Goal: Task Accomplishment & Management: Complete application form

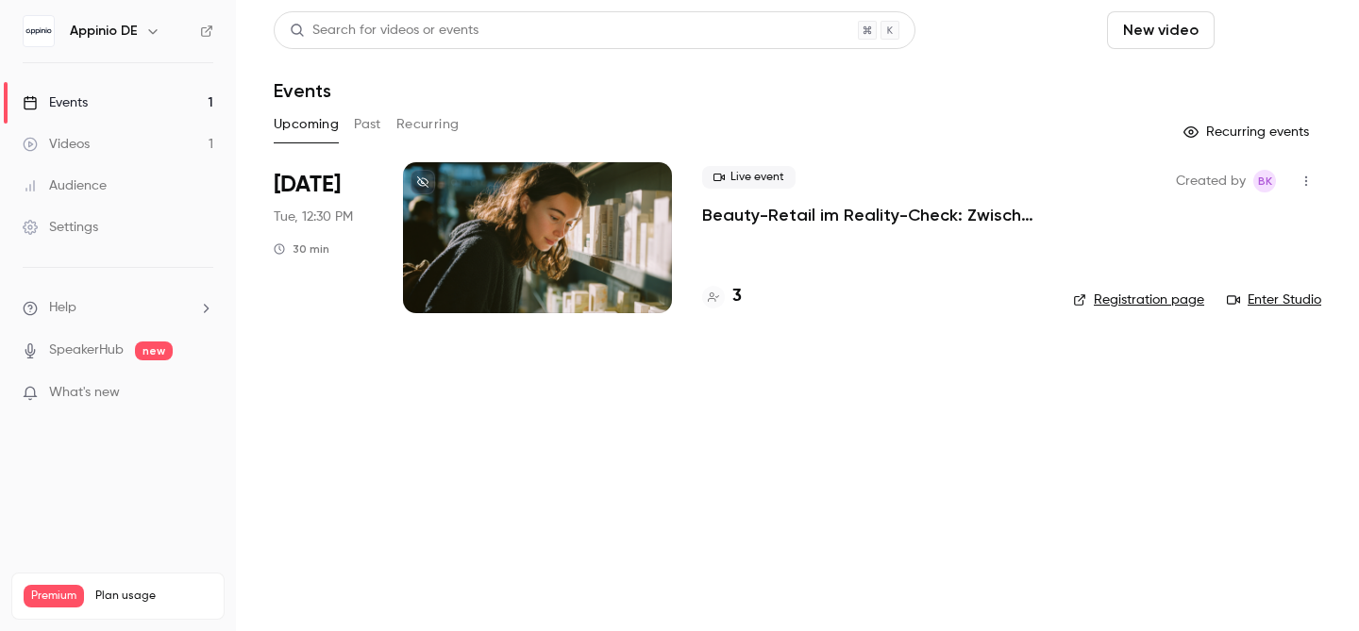
click at [1278, 37] on button "Schedule" at bounding box center [1271, 30] width 99 height 38
click at [1230, 80] on div "One time event" at bounding box center [1233, 82] width 143 height 19
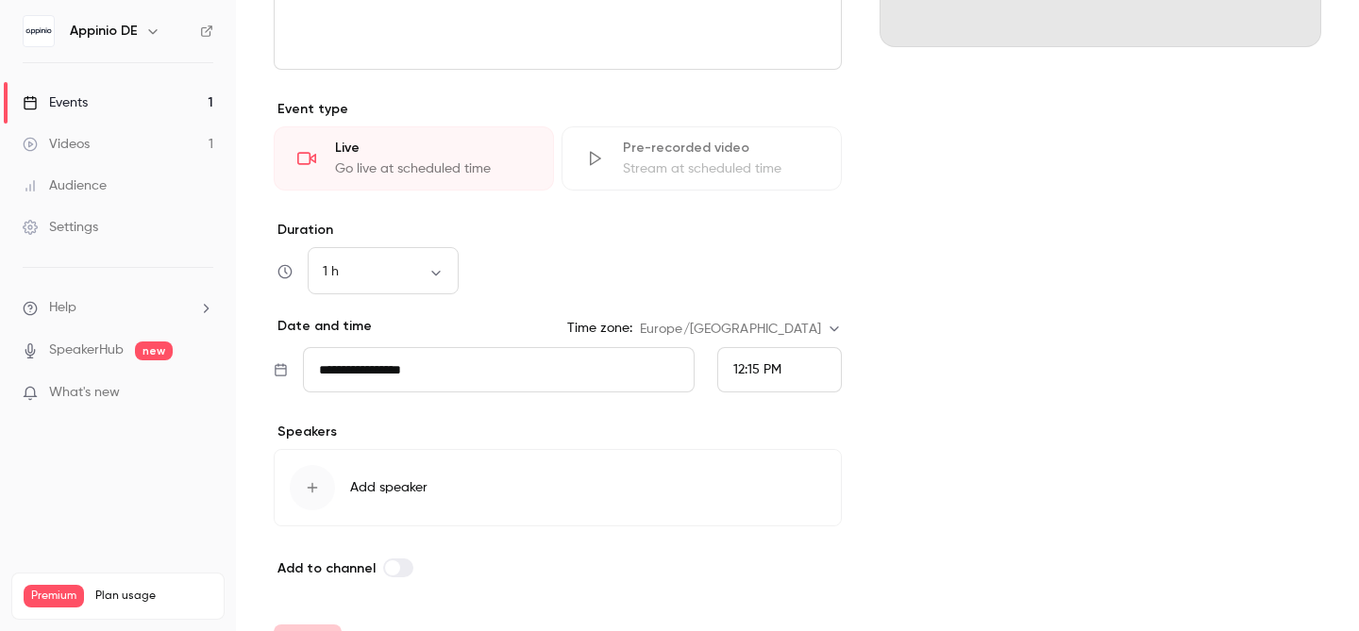
scroll to position [441, 0]
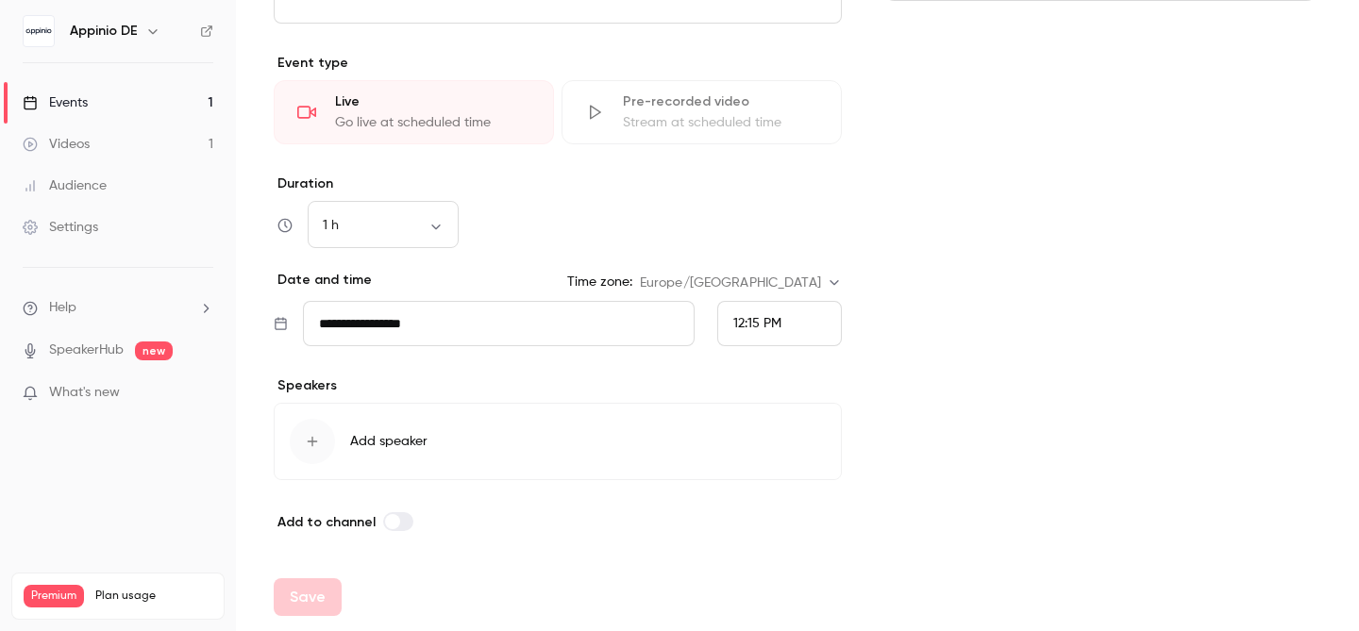
click at [370, 449] on span "Add speaker" at bounding box center [388, 441] width 77 height 19
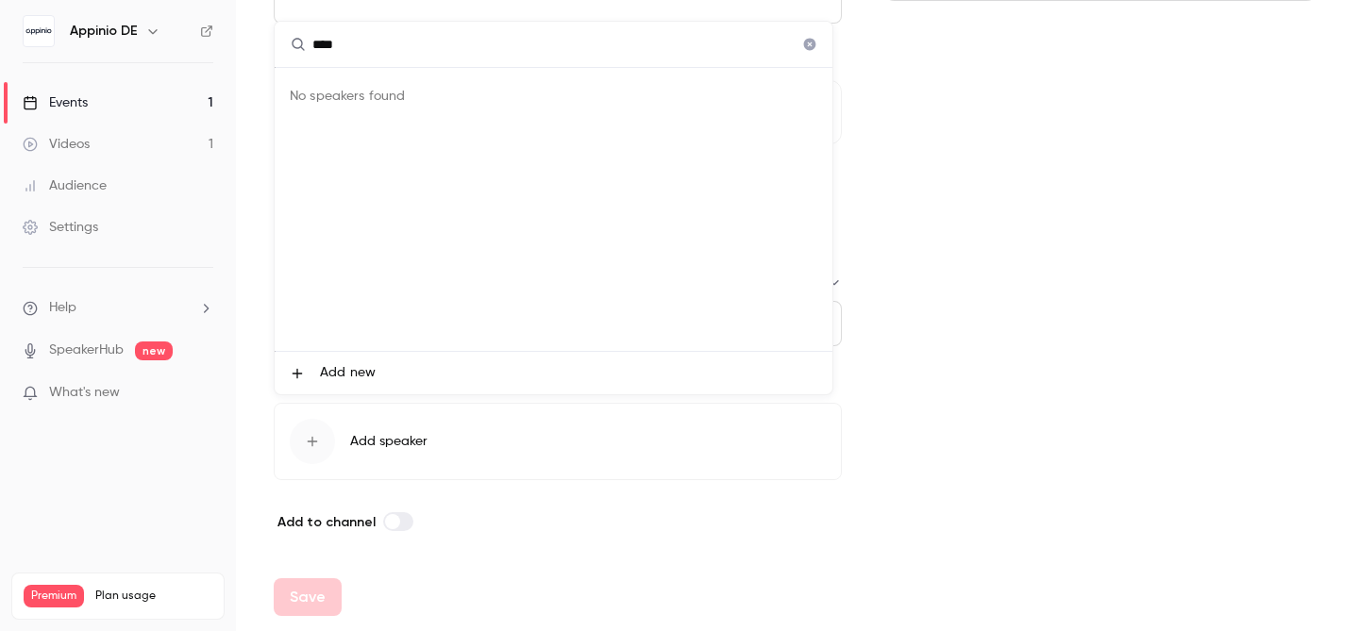
type input "****"
click at [351, 370] on span "Add new" at bounding box center [348, 373] width 56 height 20
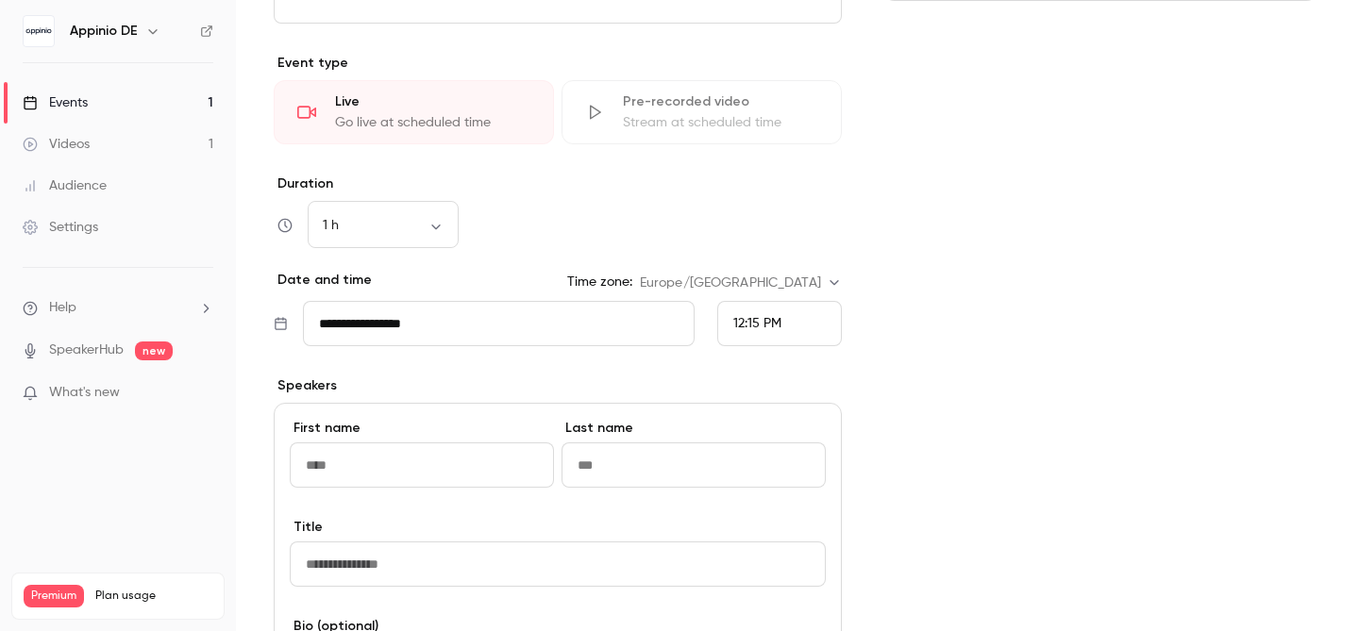
type input "*"
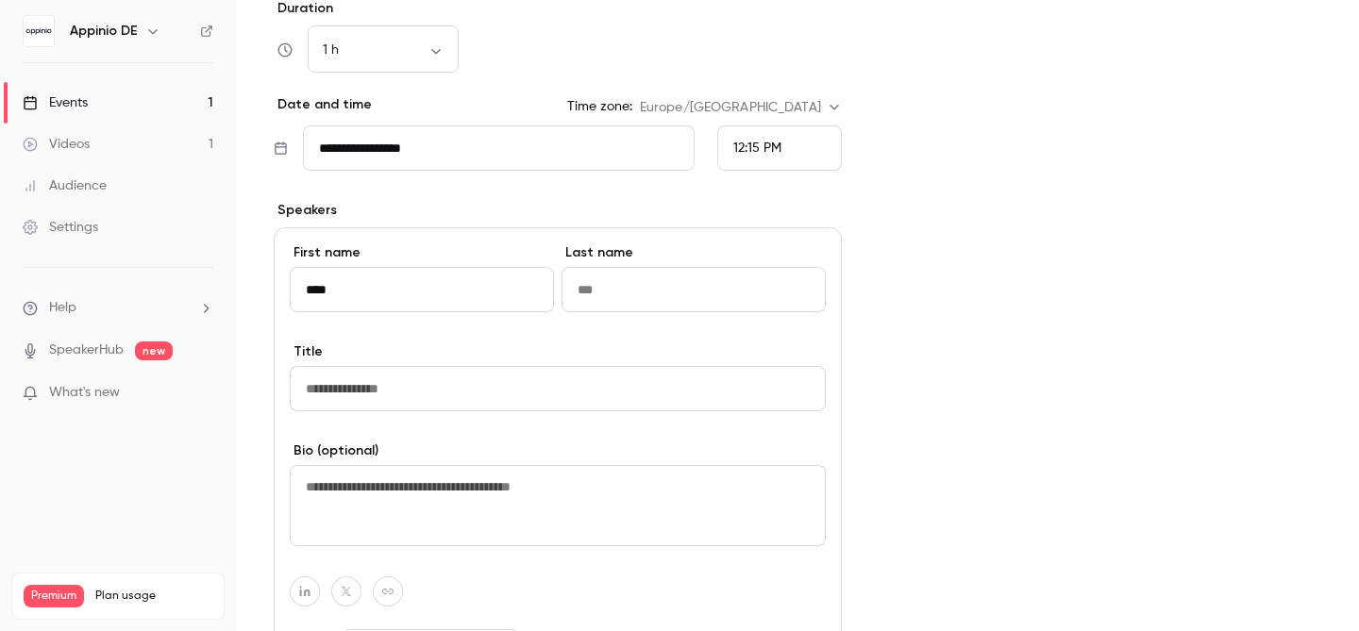
scroll to position [620, 0]
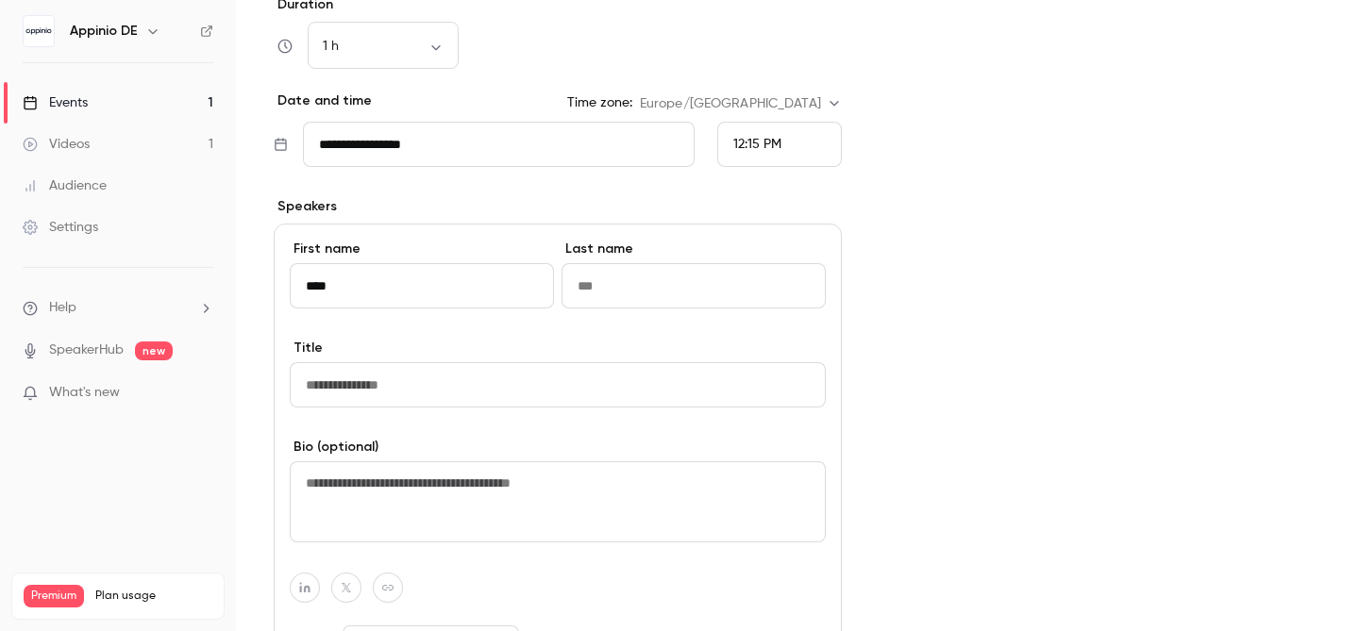
type input "****"
click at [652, 286] on input "Last name" at bounding box center [693, 285] width 264 height 45
type input "******"
click at [481, 385] on input "Title" at bounding box center [558, 384] width 536 height 45
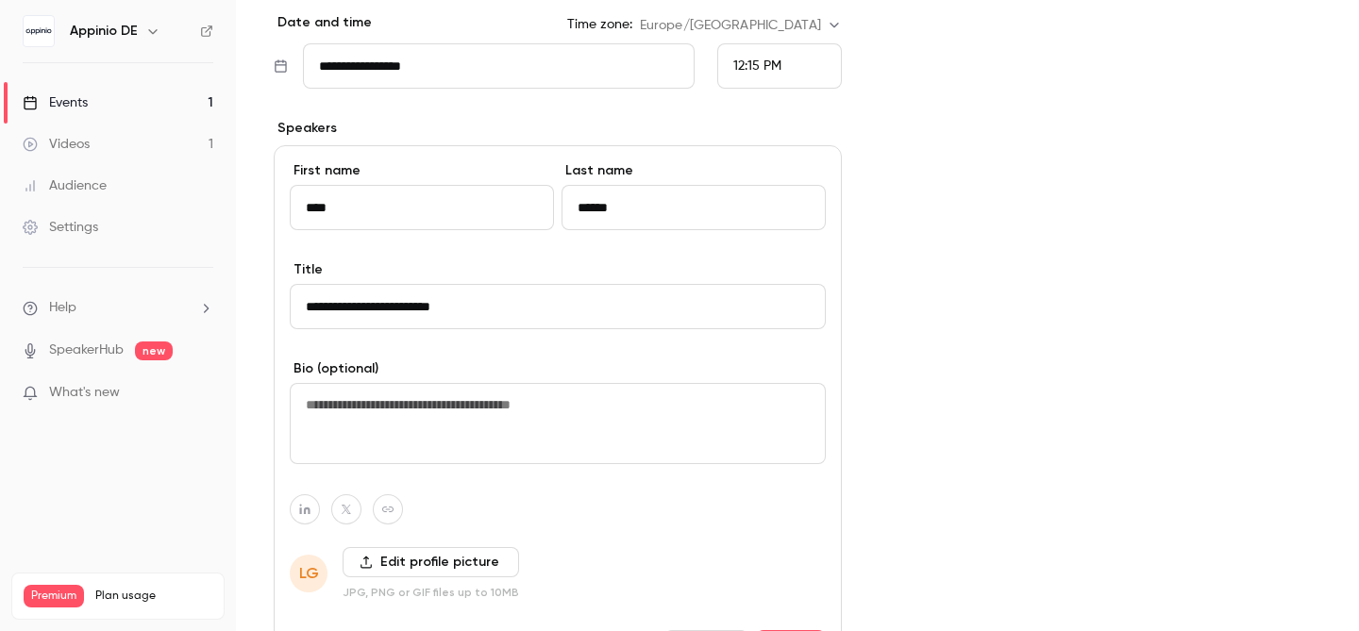
scroll to position [843, 0]
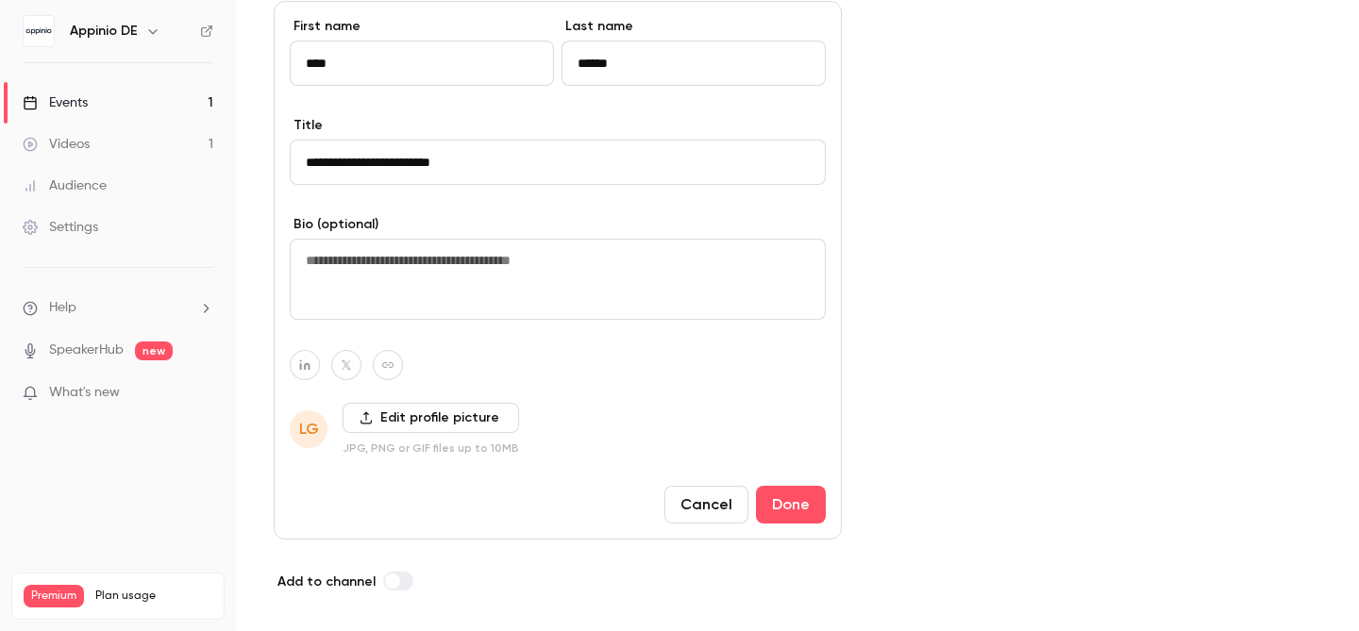
type input "**********"
click at [449, 421] on label "Edit profile picture" at bounding box center [431, 418] width 176 height 30
click at [0, 0] on input "Edit profile picture" at bounding box center [0, 0] width 0 height 0
click at [439, 418] on label "Edit profile picture" at bounding box center [431, 418] width 176 height 30
click at [0, 0] on input "Edit profile picture" at bounding box center [0, 0] width 0 height 0
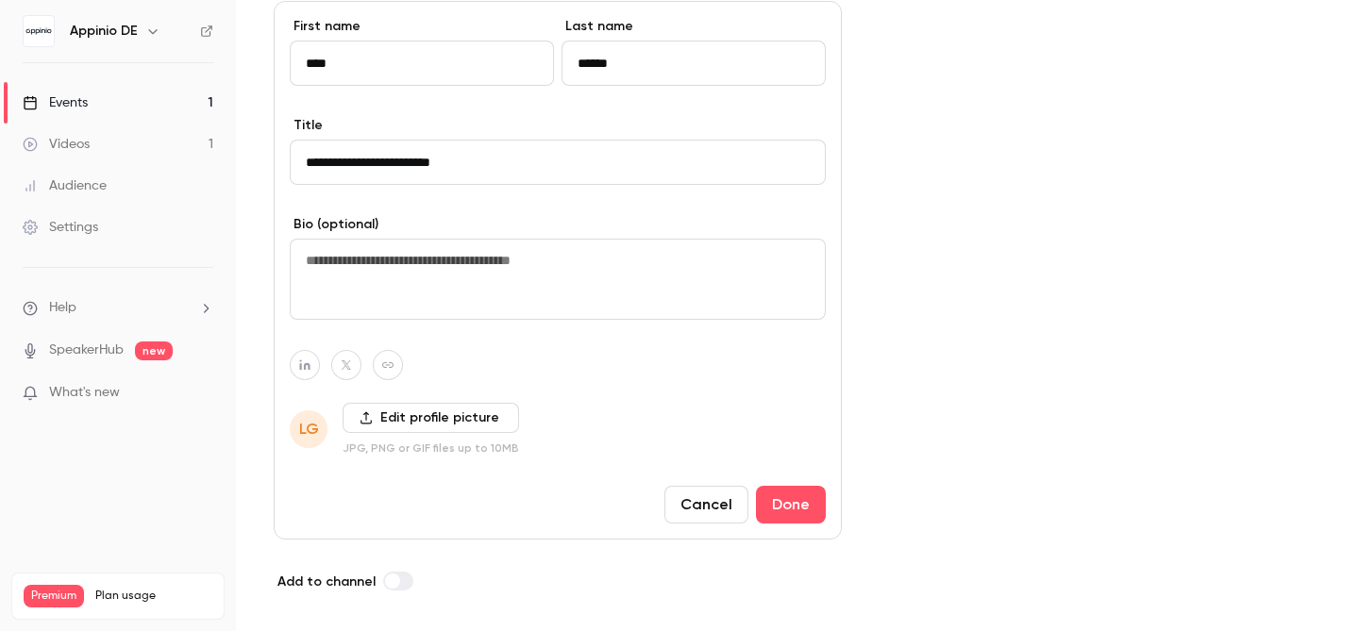
click at [433, 421] on label "Edit profile picture" at bounding box center [431, 418] width 176 height 30
click at [0, 0] on input "Edit profile picture" at bounding box center [0, 0] width 0 height 0
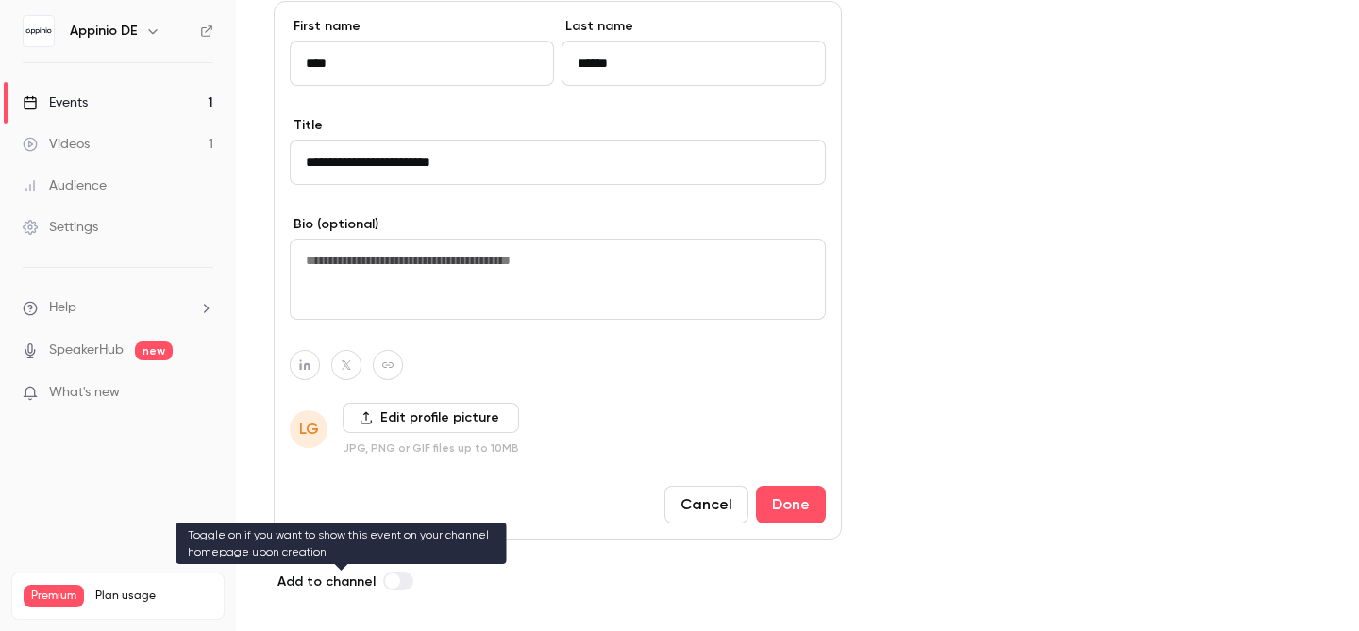
click at [405, 582] on label at bounding box center [398, 581] width 30 height 19
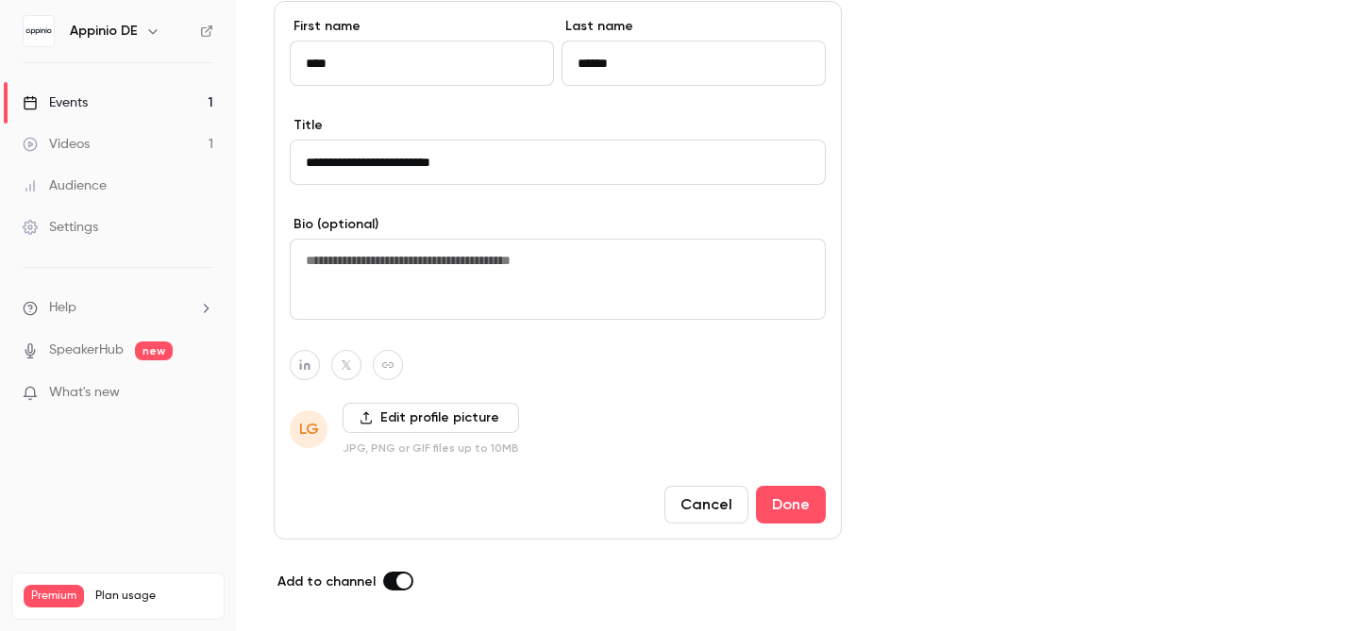
click at [455, 417] on label "Edit profile picture" at bounding box center [431, 418] width 176 height 30
click at [0, 0] on input "Edit profile picture" at bounding box center [0, 0] width 0 height 0
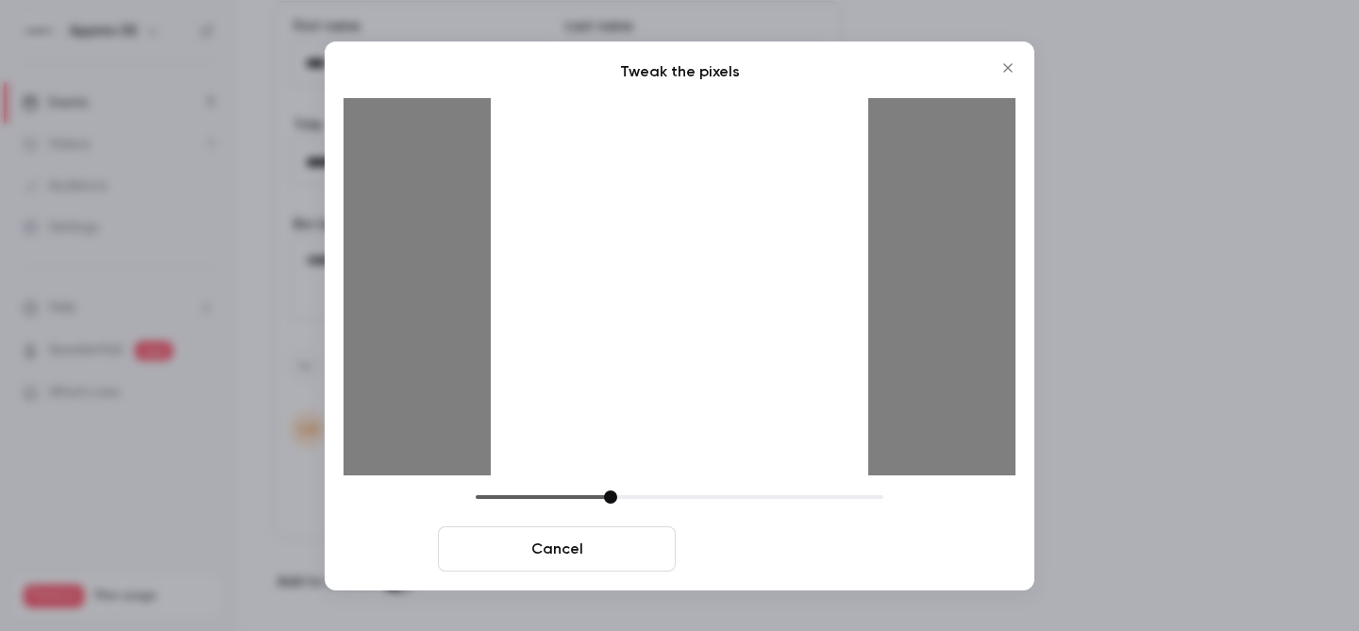
click at [845, 555] on button "Crop and save" at bounding box center [802, 549] width 238 height 45
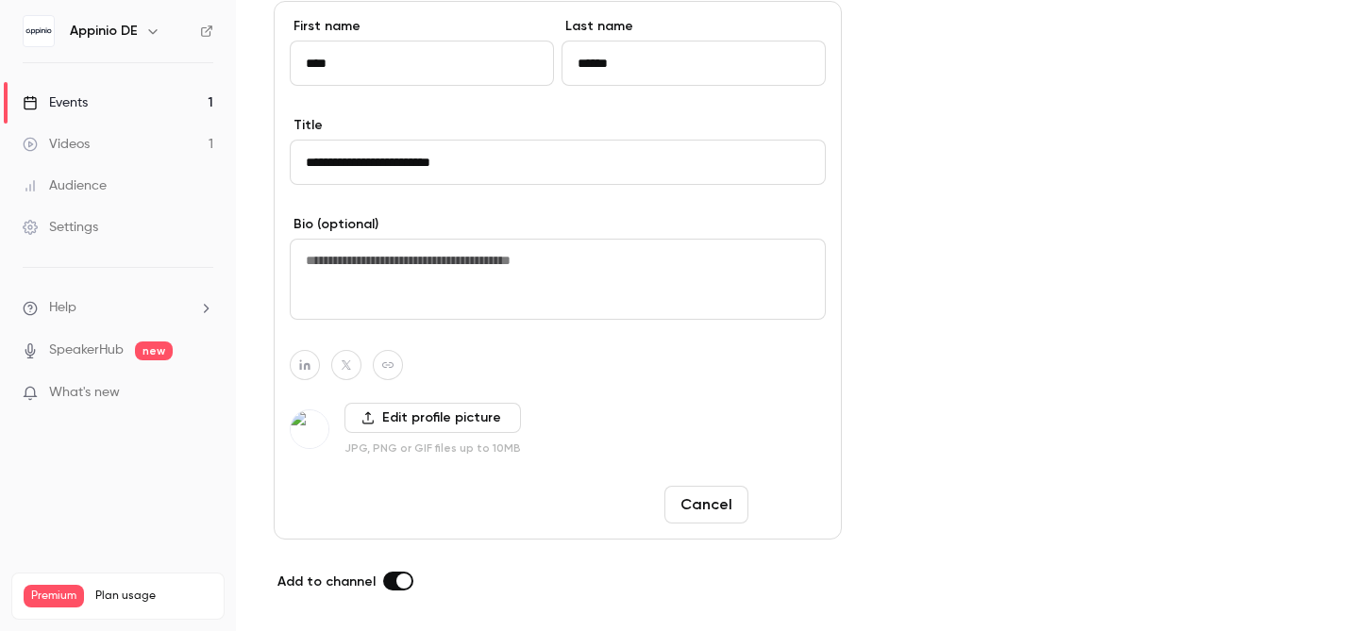
click at [788, 511] on button "Done" at bounding box center [791, 505] width 70 height 38
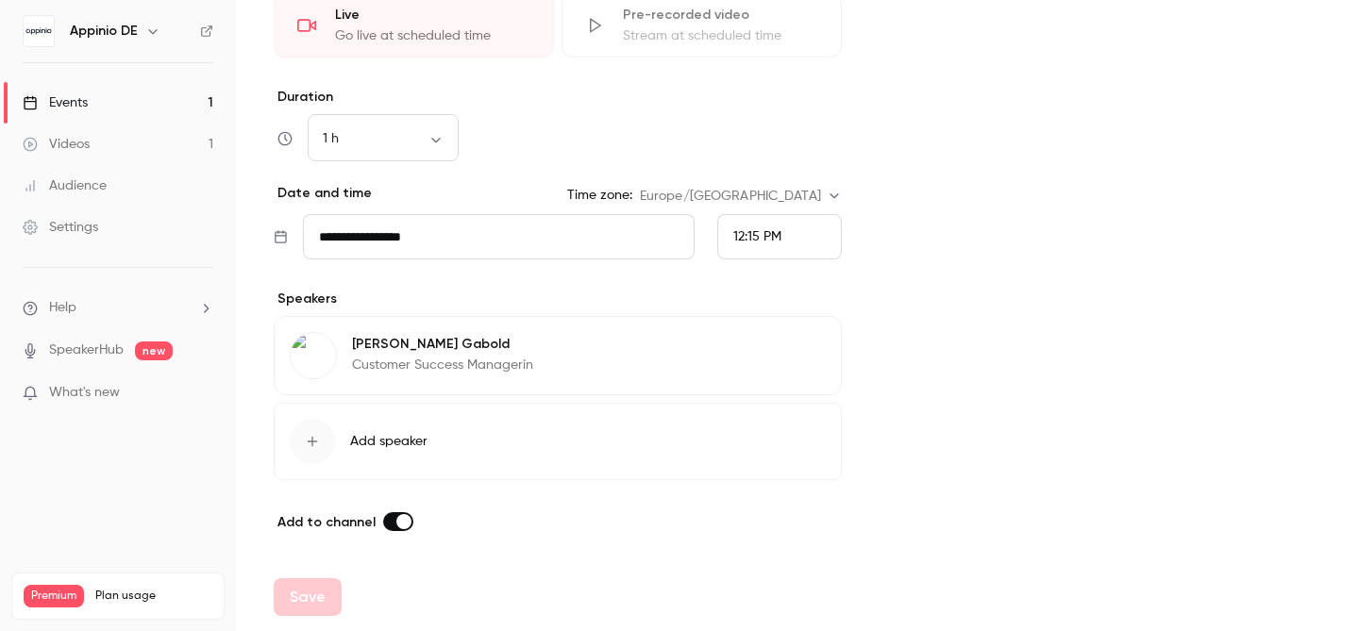
scroll to position [528, 0]
click at [393, 441] on span "Add speaker" at bounding box center [388, 441] width 77 height 19
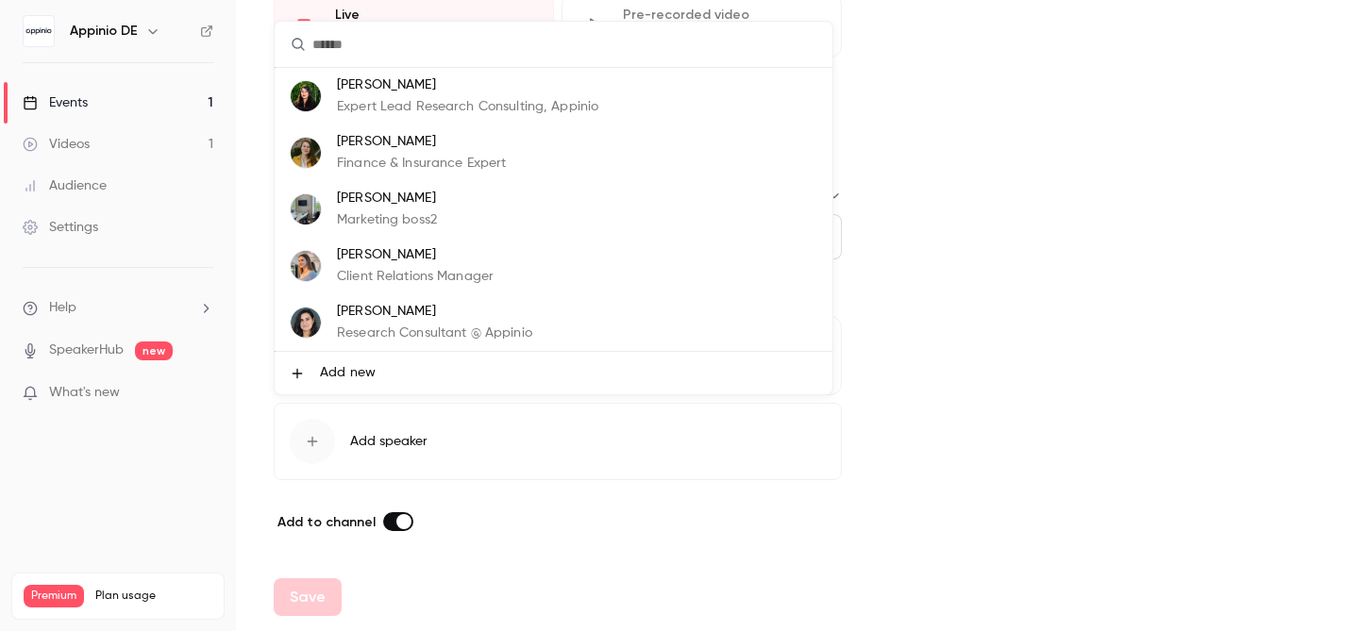
click at [360, 373] on span "Add new" at bounding box center [348, 373] width 56 height 20
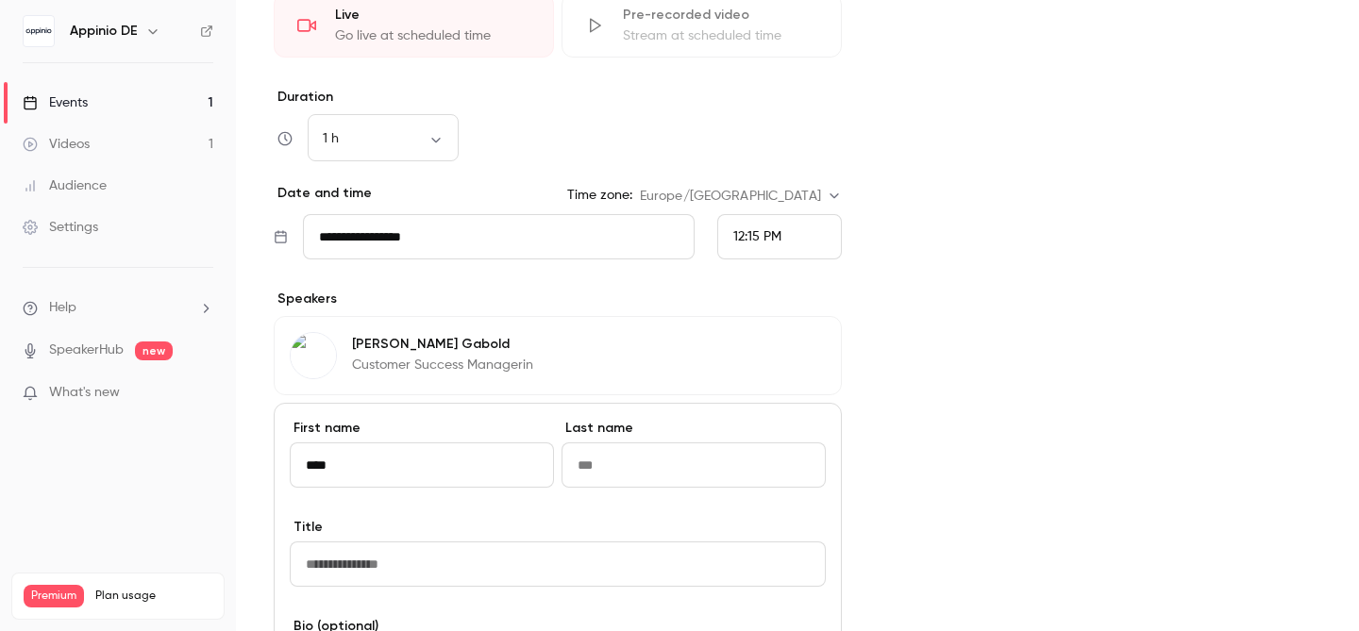
type input "****"
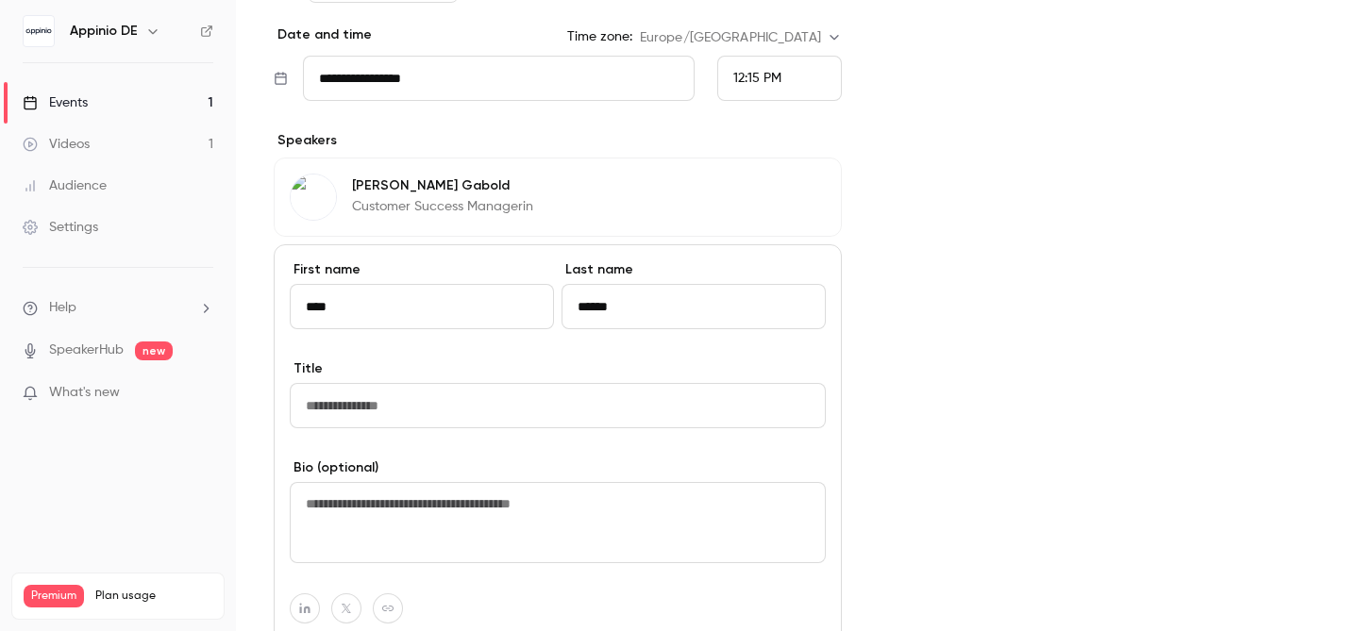
type input "******"
click at [436, 401] on input "Title" at bounding box center [558, 405] width 536 height 45
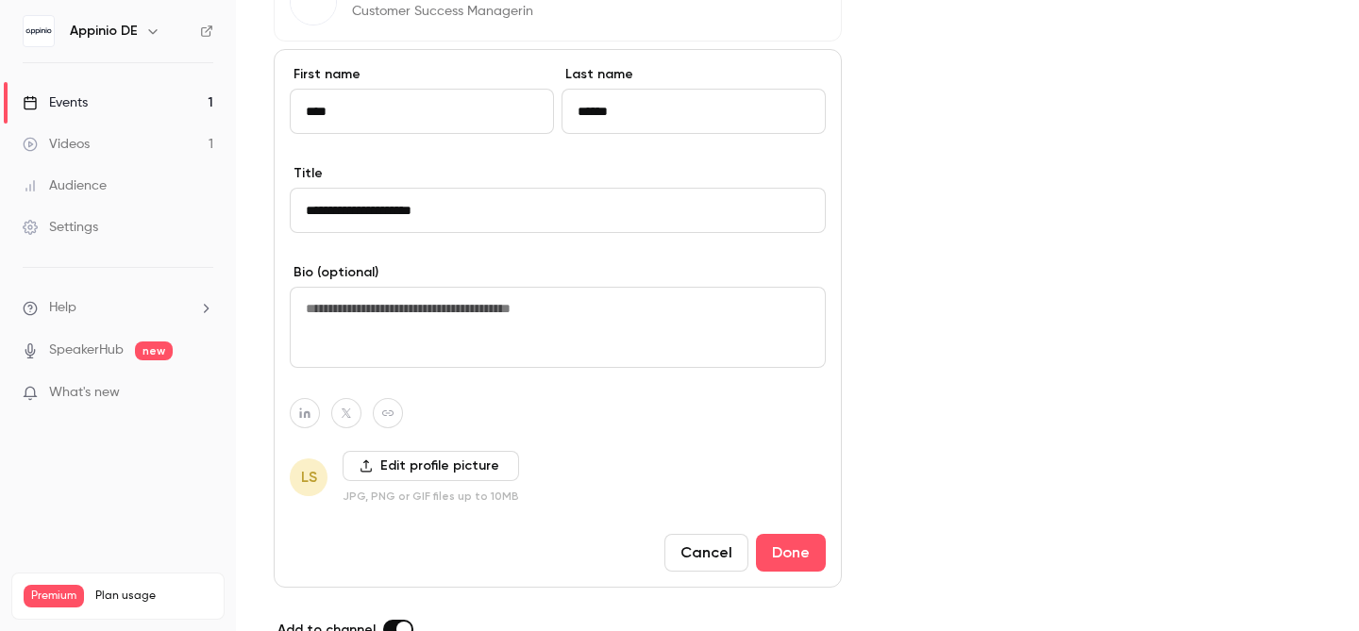
scroll to position [883, 0]
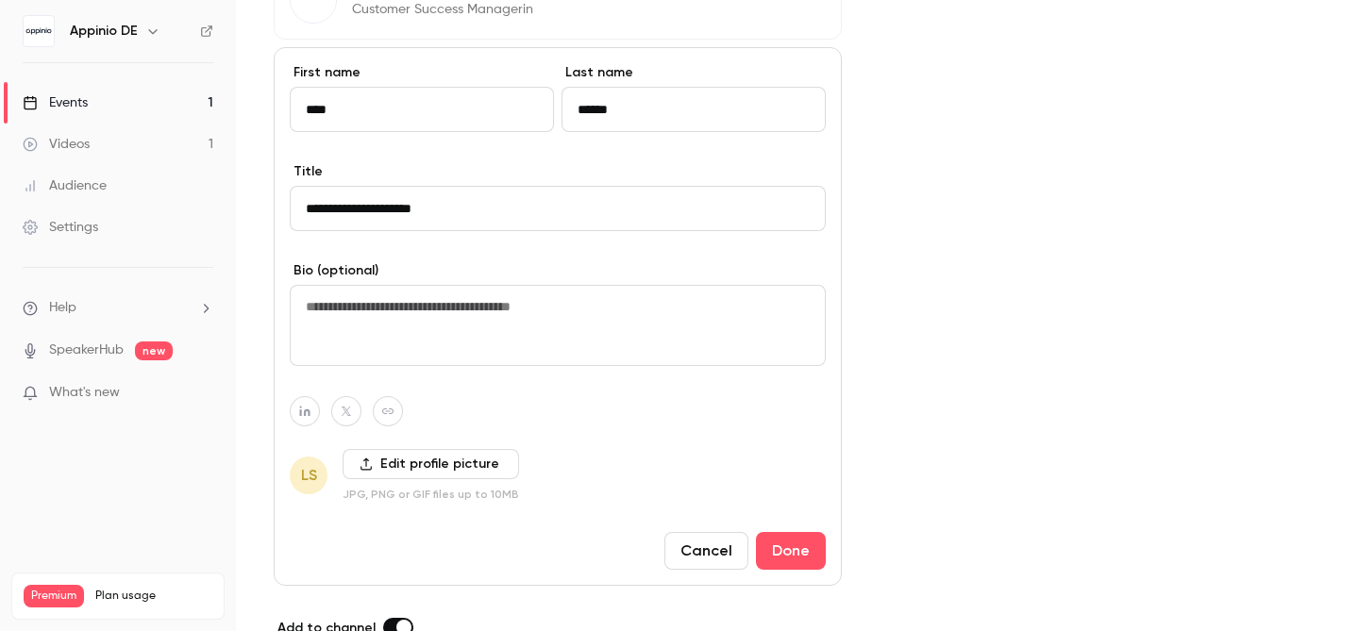
type input "**********"
click at [466, 463] on label "Edit profile picture" at bounding box center [431, 464] width 176 height 30
click at [0, 0] on input "Edit profile picture" at bounding box center [0, 0] width 0 height 0
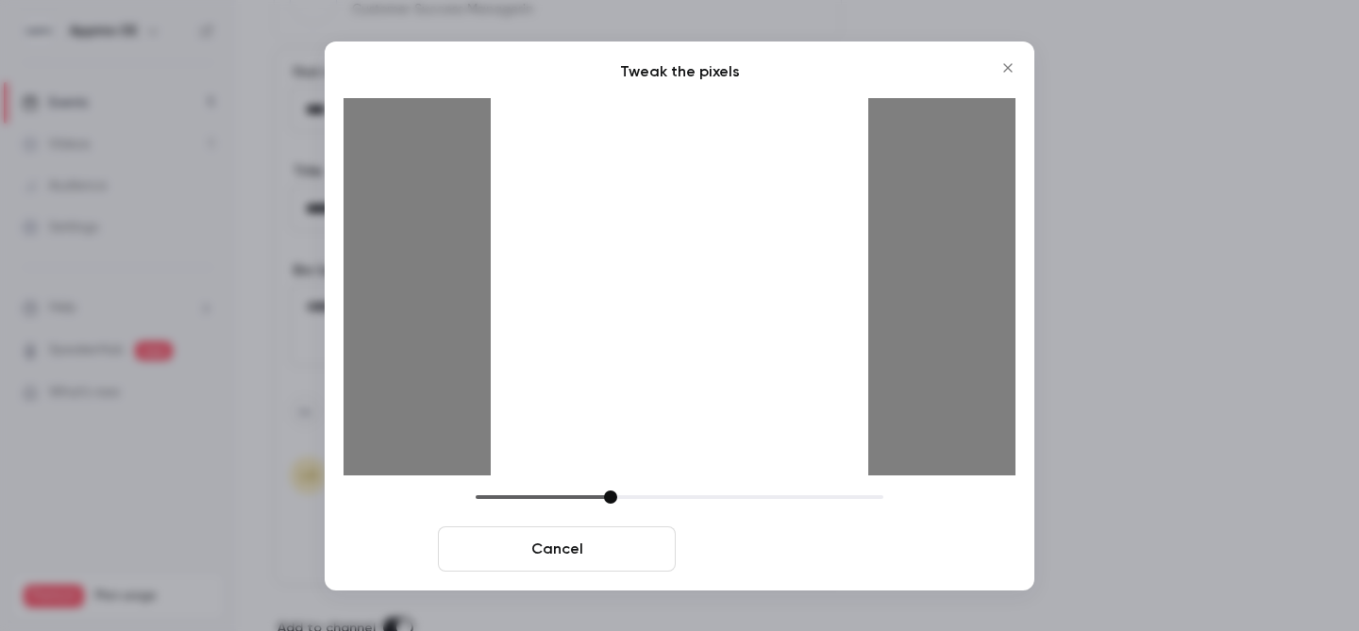
click at [793, 550] on button "Crop and save" at bounding box center [802, 549] width 238 height 45
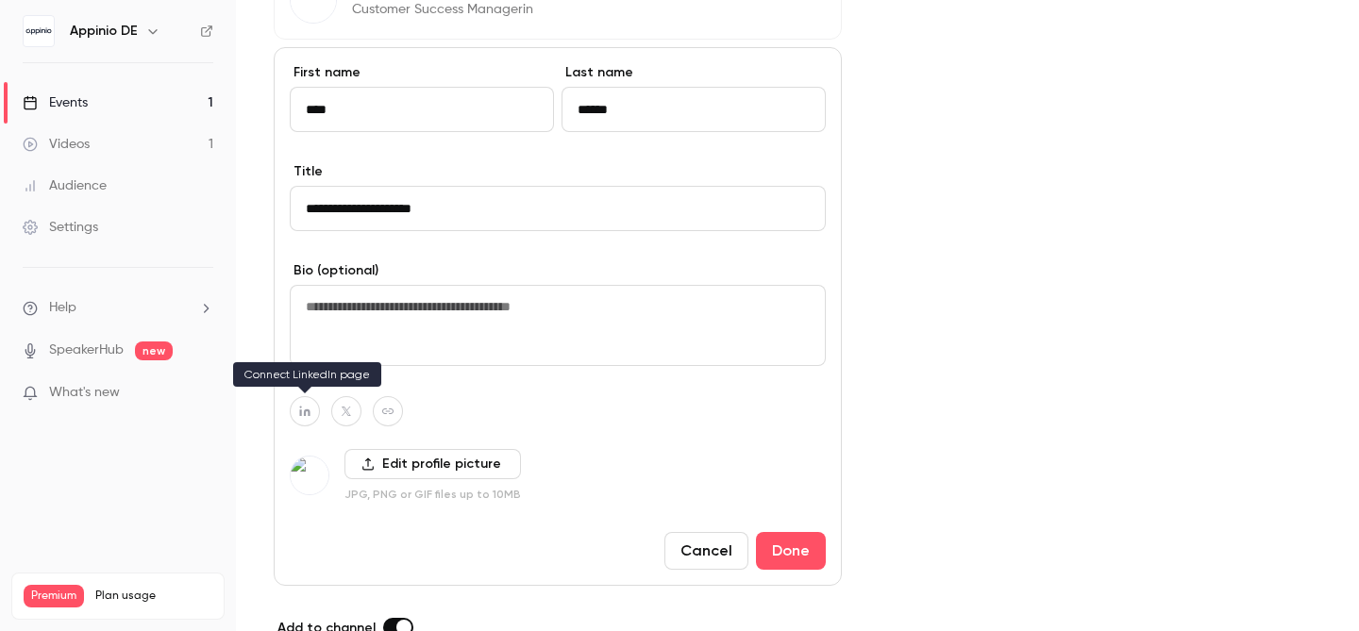
click at [303, 409] on icon "button" at bounding box center [304, 411] width 13 height 11
click at [405, 364] on icon "button" at bounding box center [402, 366] width 11 height 11
type input "**********"
click at [789, 546] on button "Done" at bounding box center [791, 551] width 70 height 38
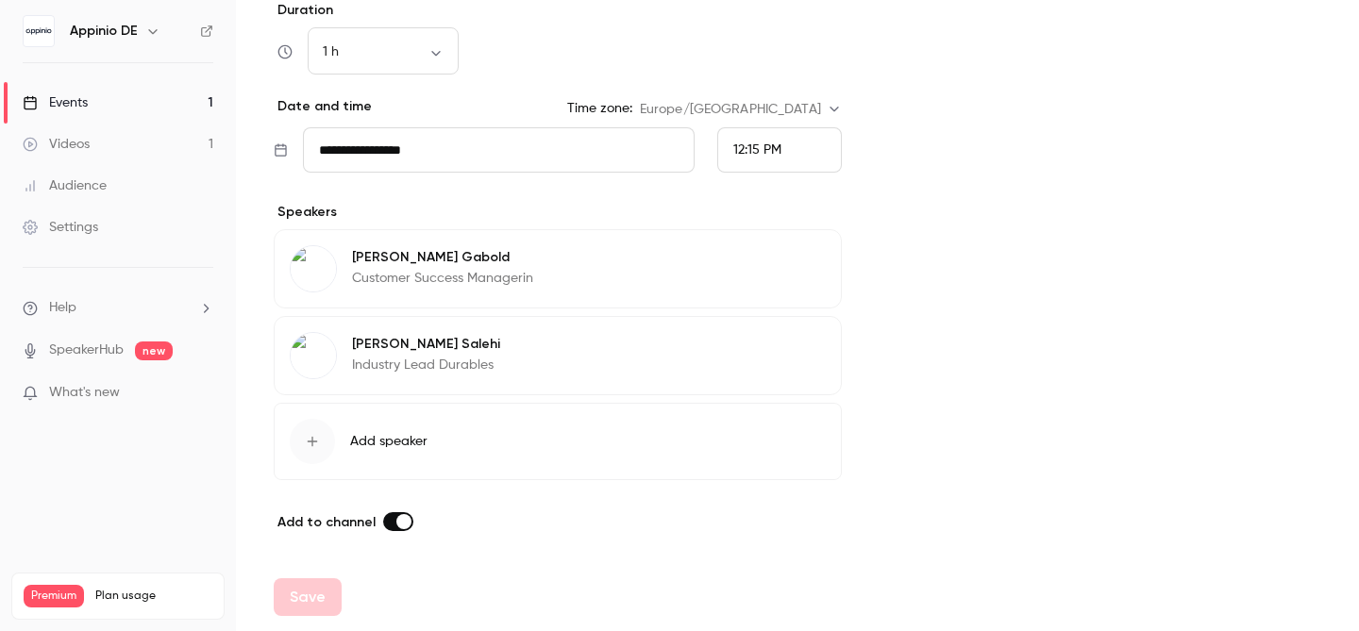
scroll to position [614, 0]
click at [578, 261] on div "[PERSON_NAME] Customer Success Managerin Edit" at bounding box center [558, 268] width 568 height 79
click at [800, 267] on button "Edit" at bounding box center [791, 260] width 69 height 30
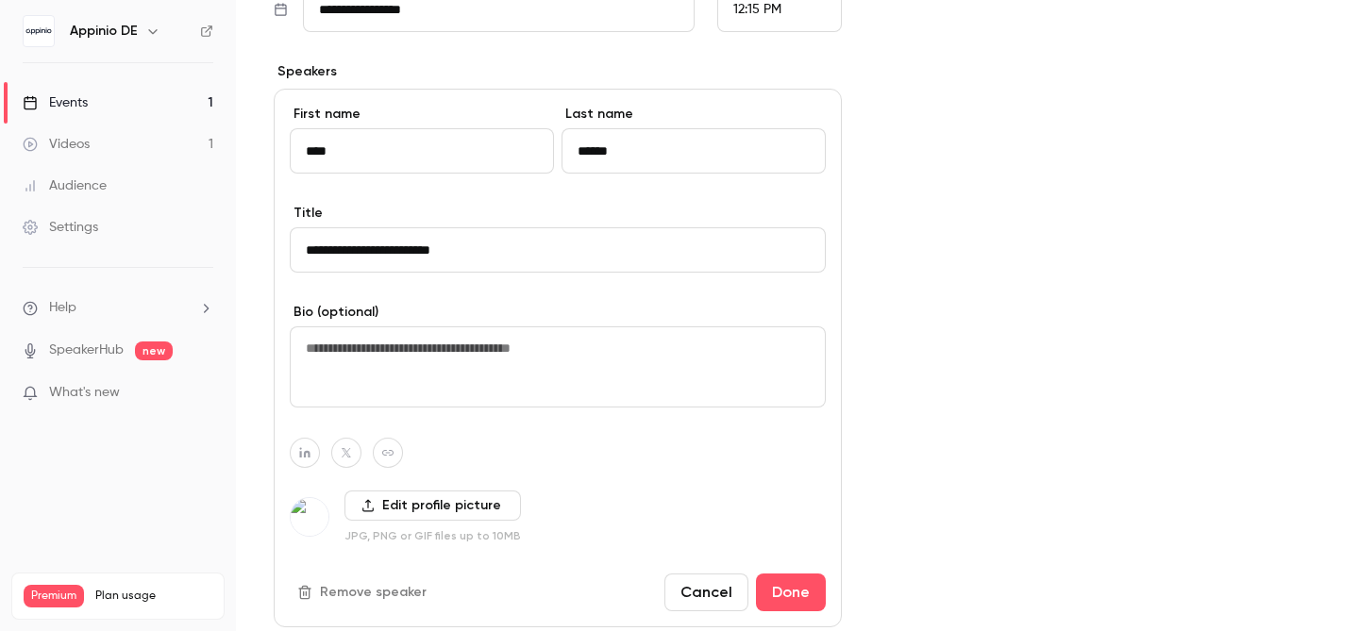
scroll to position [784, 0]
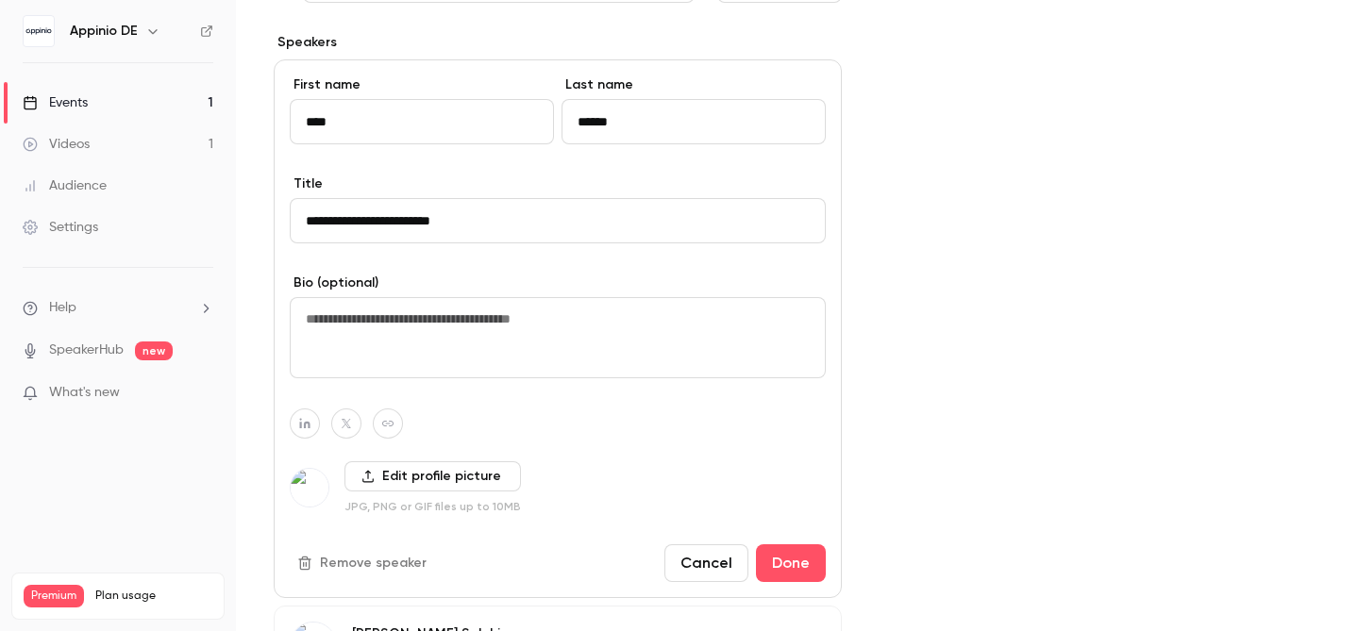
click at [308, 423] on icon "button" at bounding box center [304, 424] width 10 height 10
type input "**********"
click at [304, 420] on icon "button" at bounding box center [304, 423] width 13 height 11
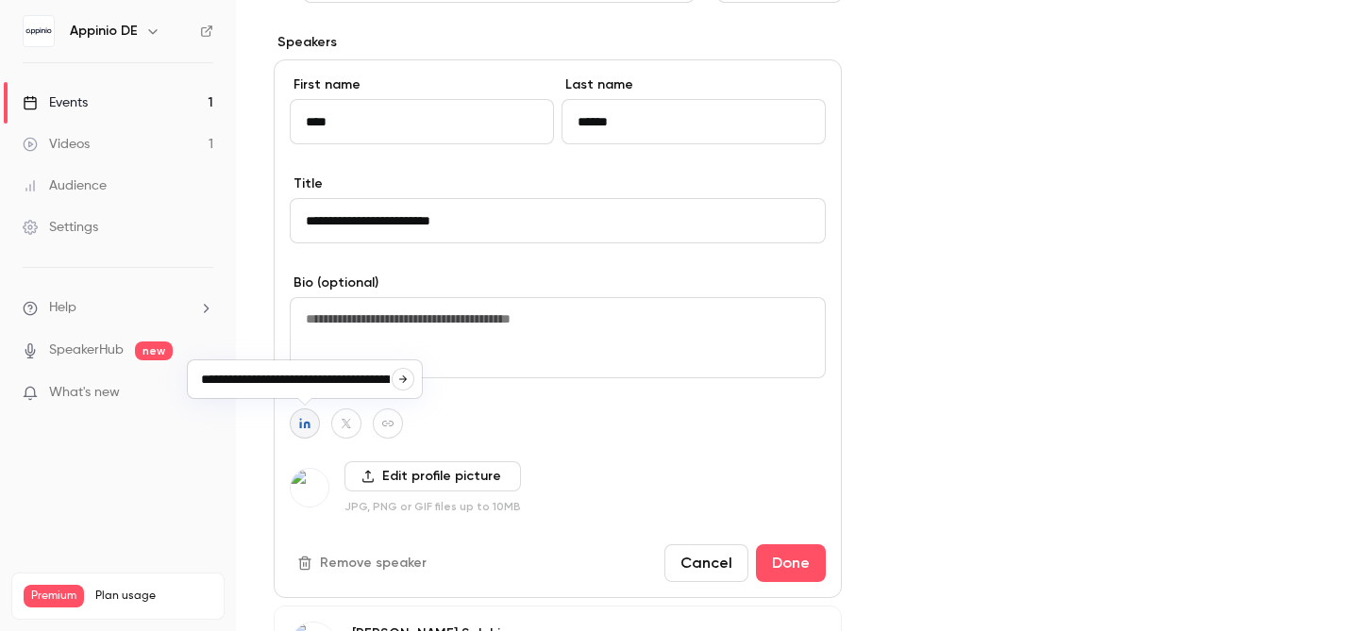
click at [406, 379] on icon "button" at bounding box center [403, 380] width 8 height 8
click at [785, 572] on button "Done" at bounding box center [791, 564] width 70 height 38
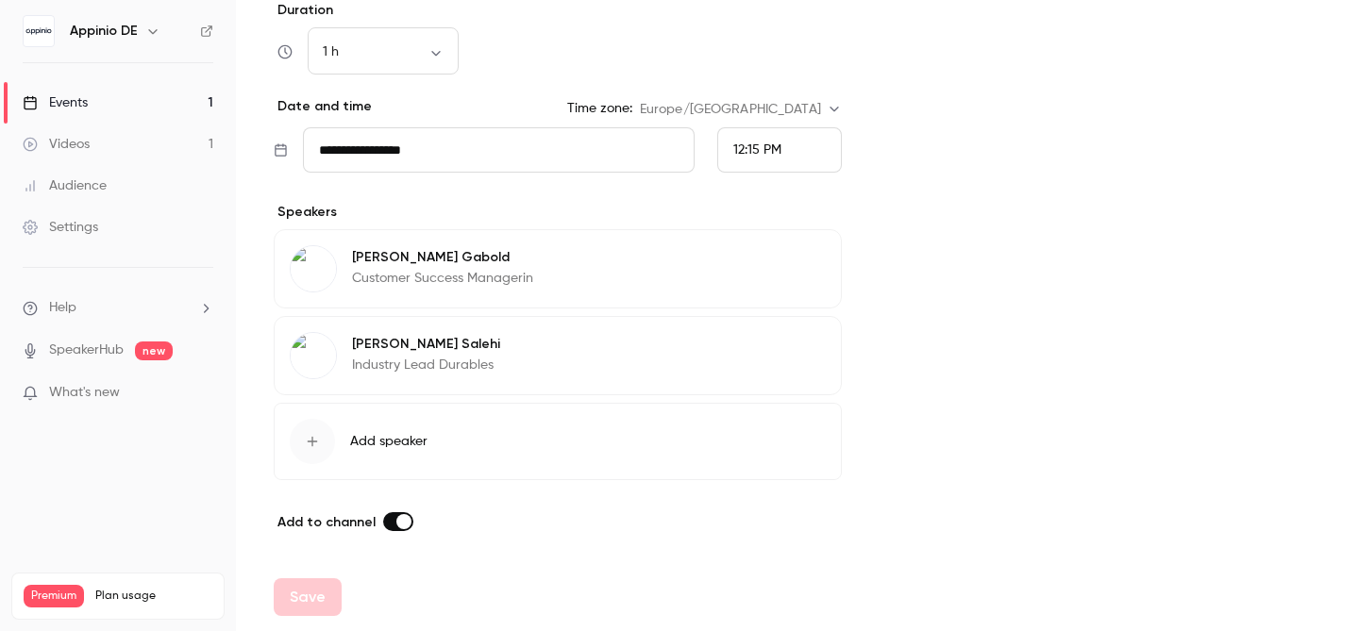
click at [403, 446] on span "Add speaker" at bounding box center [388, 441] width 77 height 19
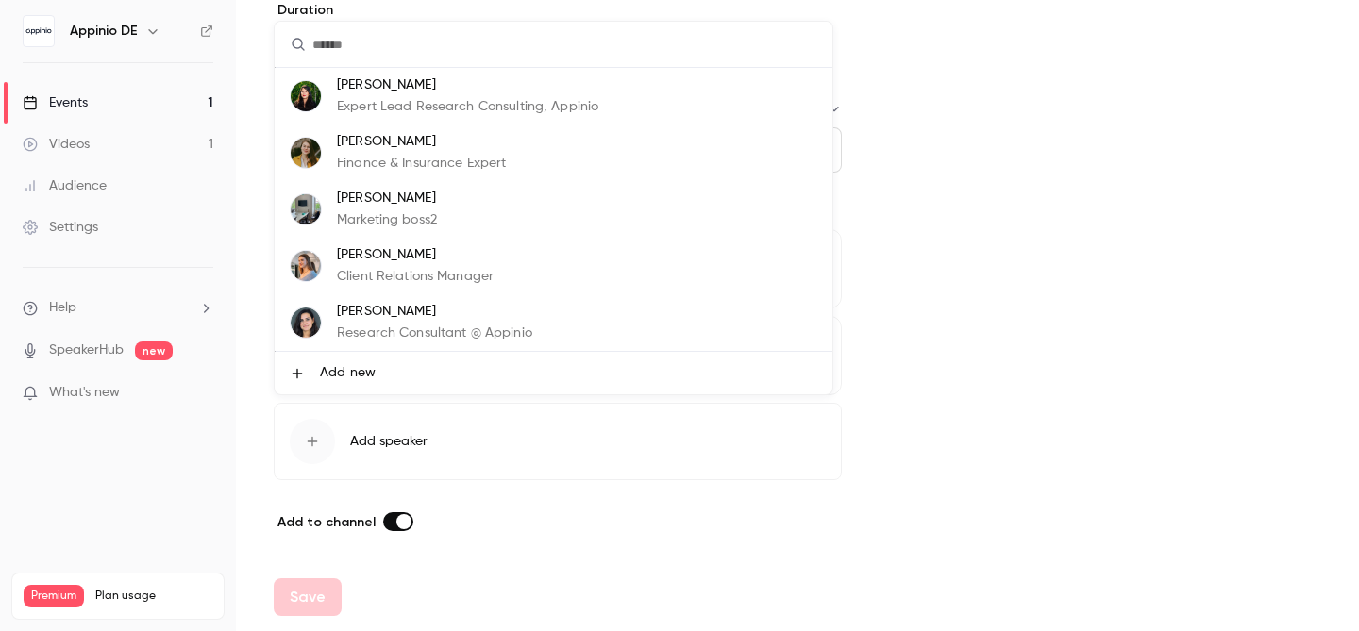
click at [1090, 237] on div at bounding box center [679, 315] width 1359 height 631
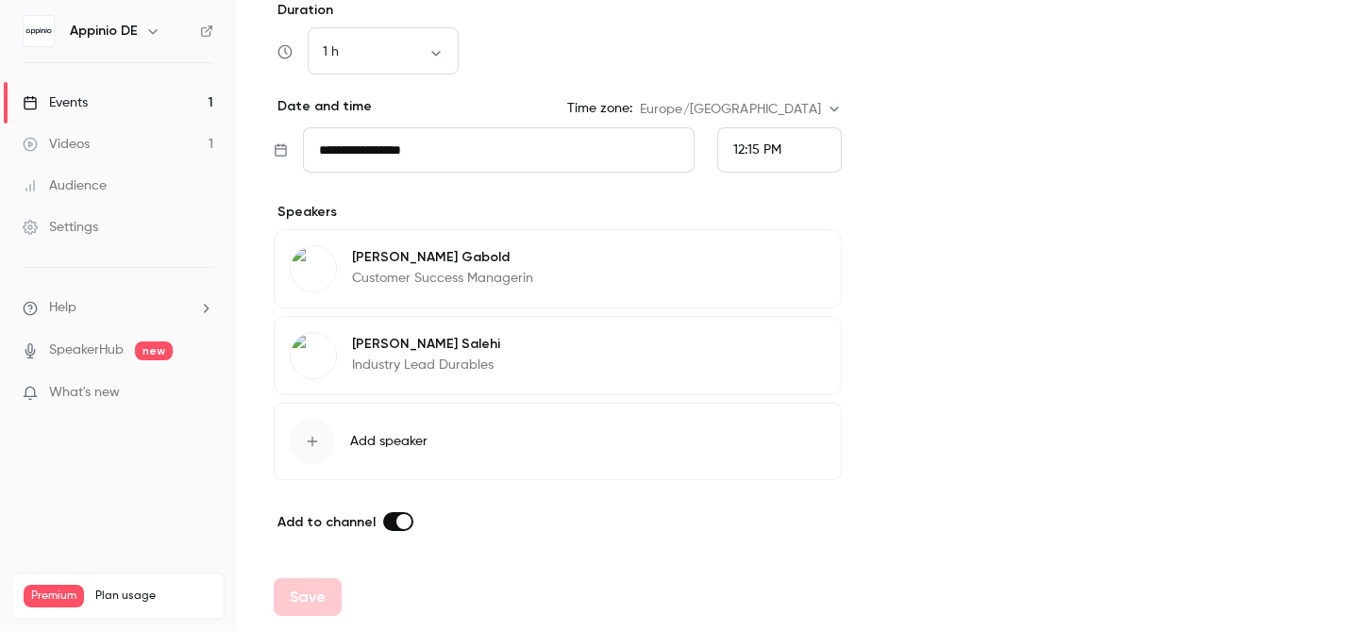
click at [310, 445] on icon "button" at bounding box center [312, 441] width 15 height 15
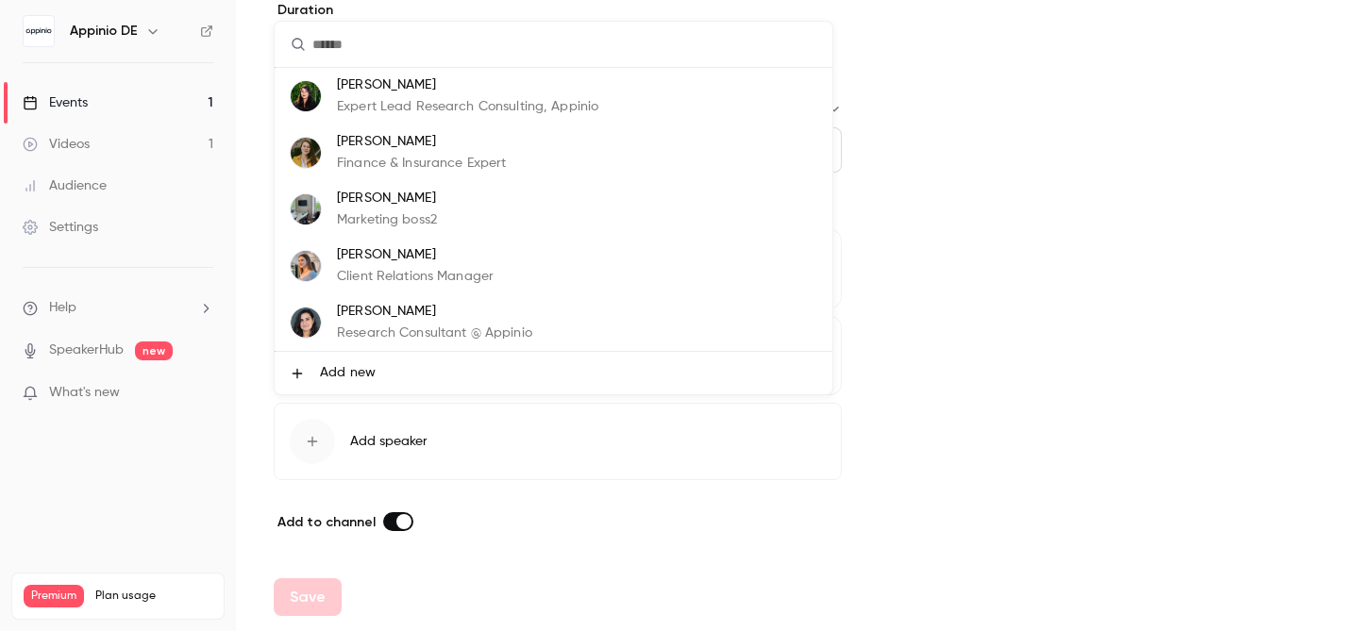
click at [339, 369] on span "Add new" at bounding box center [348, 373] width 56 height 20
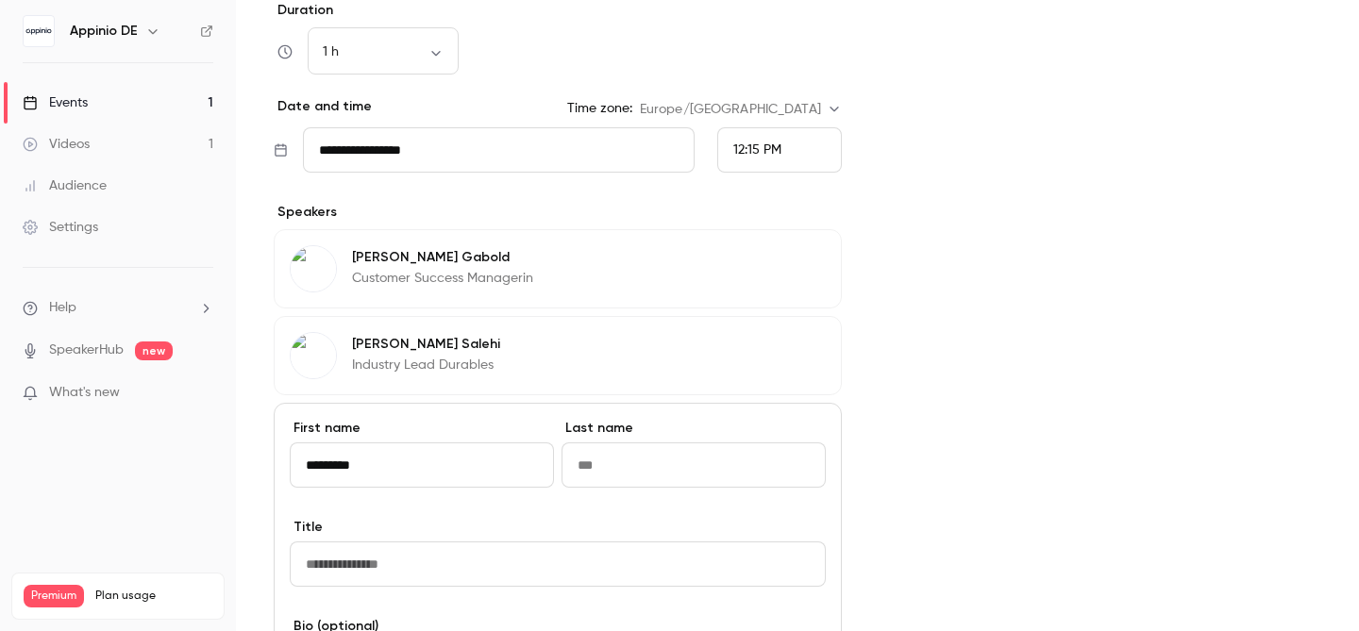
type input "*********"
click at [990, 338] on div "Cover image Appinio DE E [DATE] 12:15 PM" at bounding box center [1101, 275] width 442 height 1439
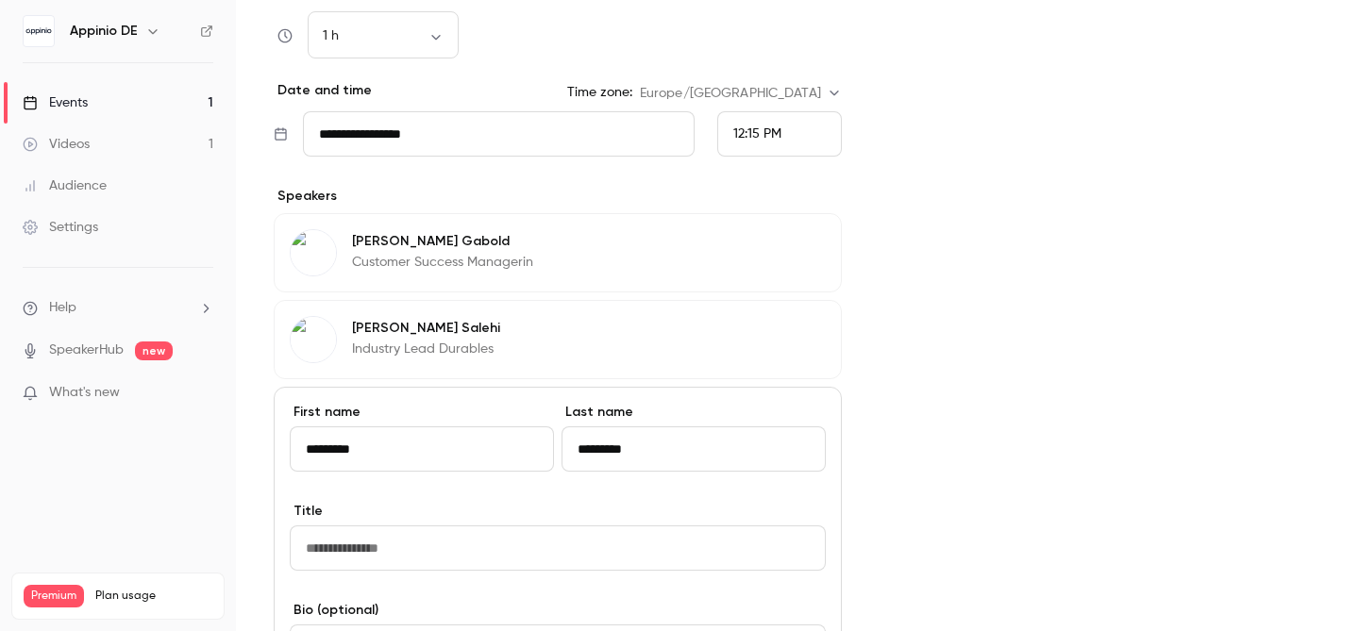
scroll to position [657, 0]
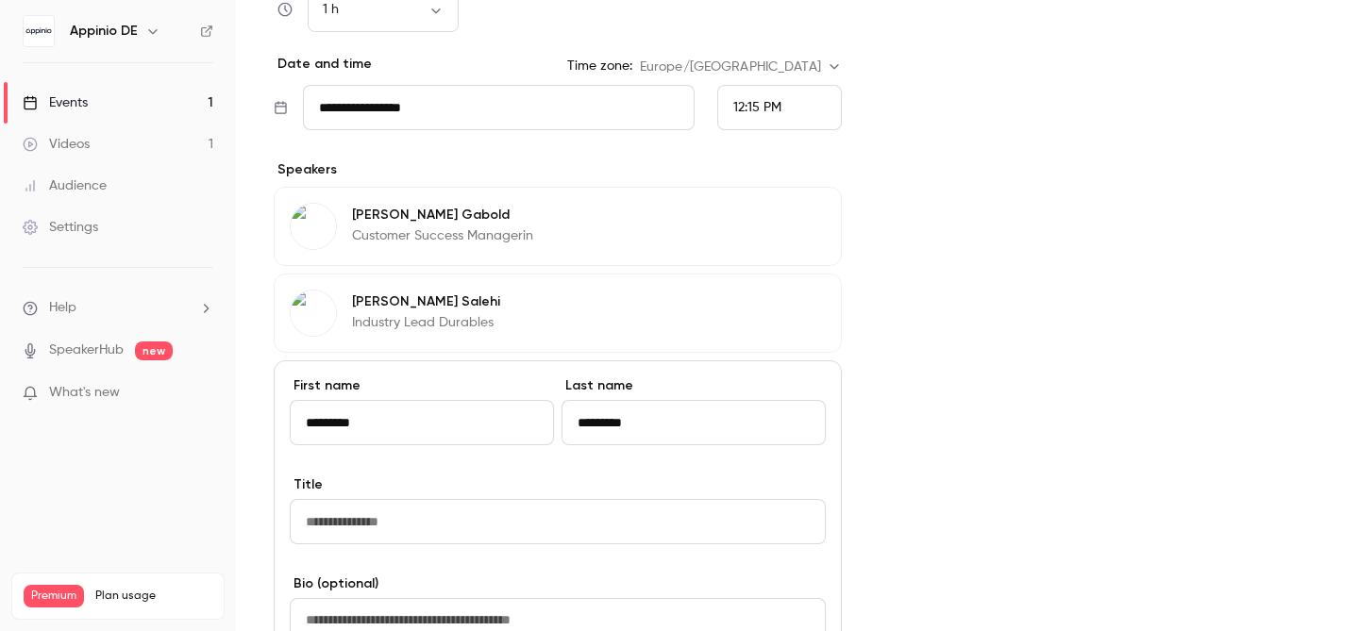
click at [448, 525] on input "Title" at bounding box center [558, 521] width 536 height 45
type input "**********"
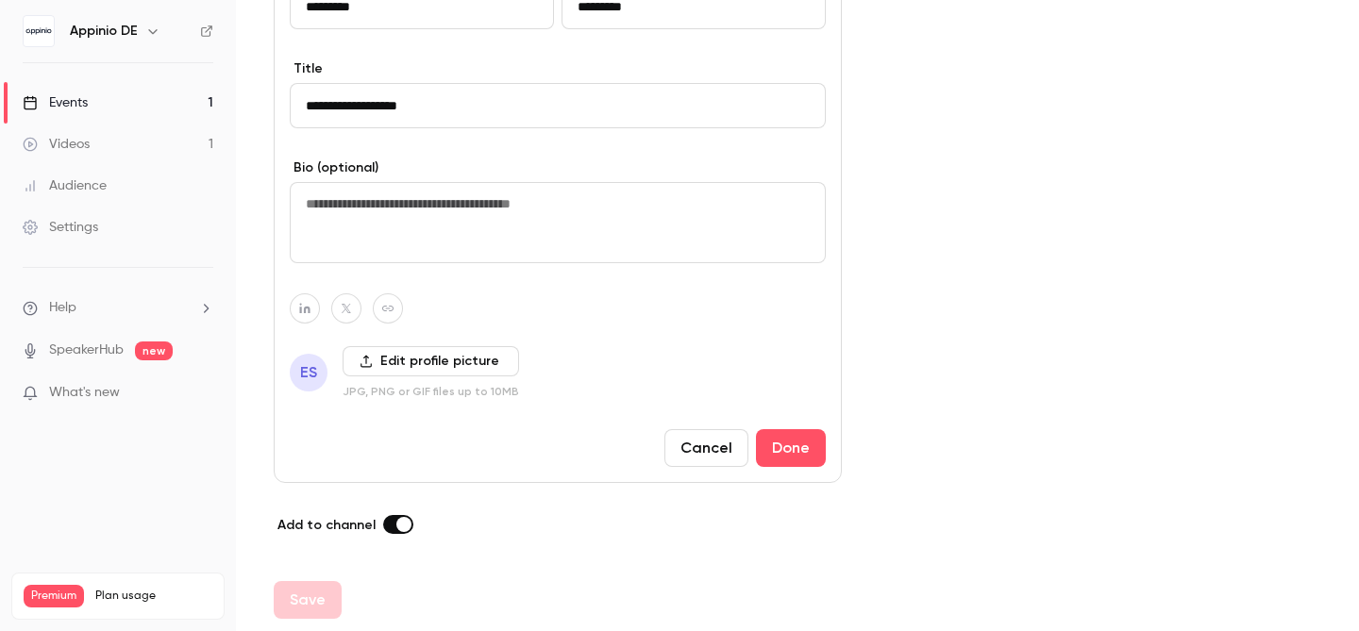
scroll to position [1076, 0]
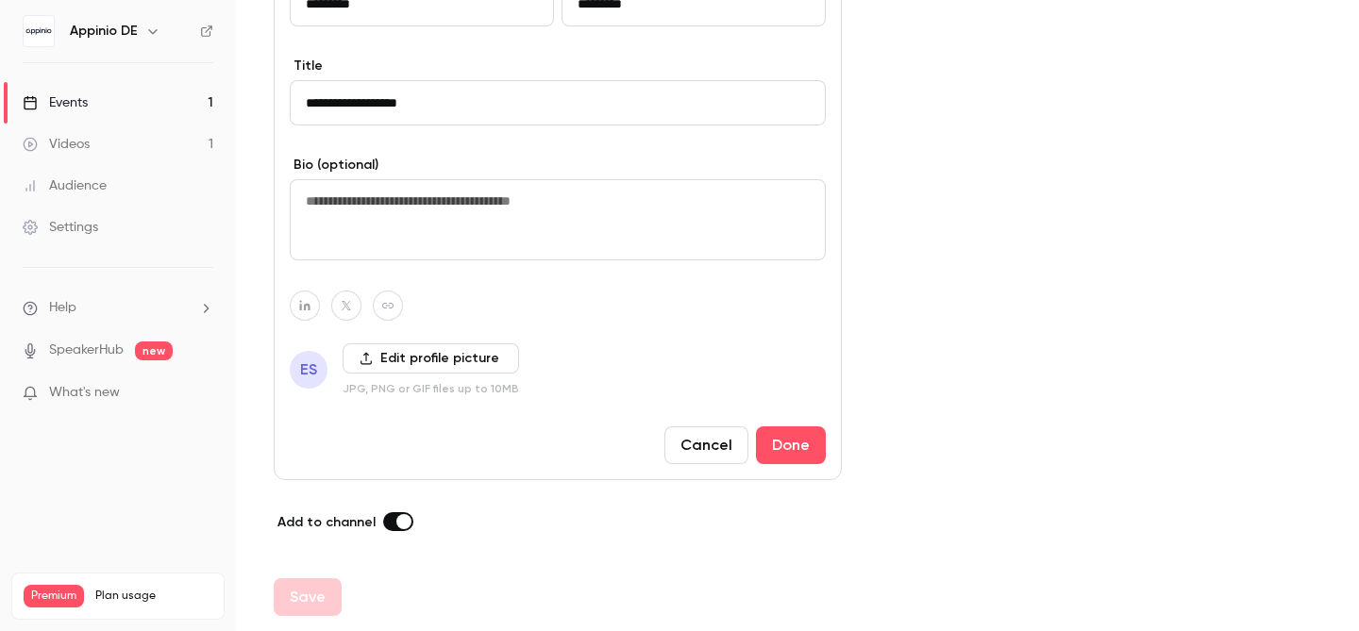
click at [312, 306] on button "button" at bounding box center [305, 306] width 30 height 30
click at [403, 264] on icon "button" at bounding box center [403, 262] width 8 height 8
type input "**********"
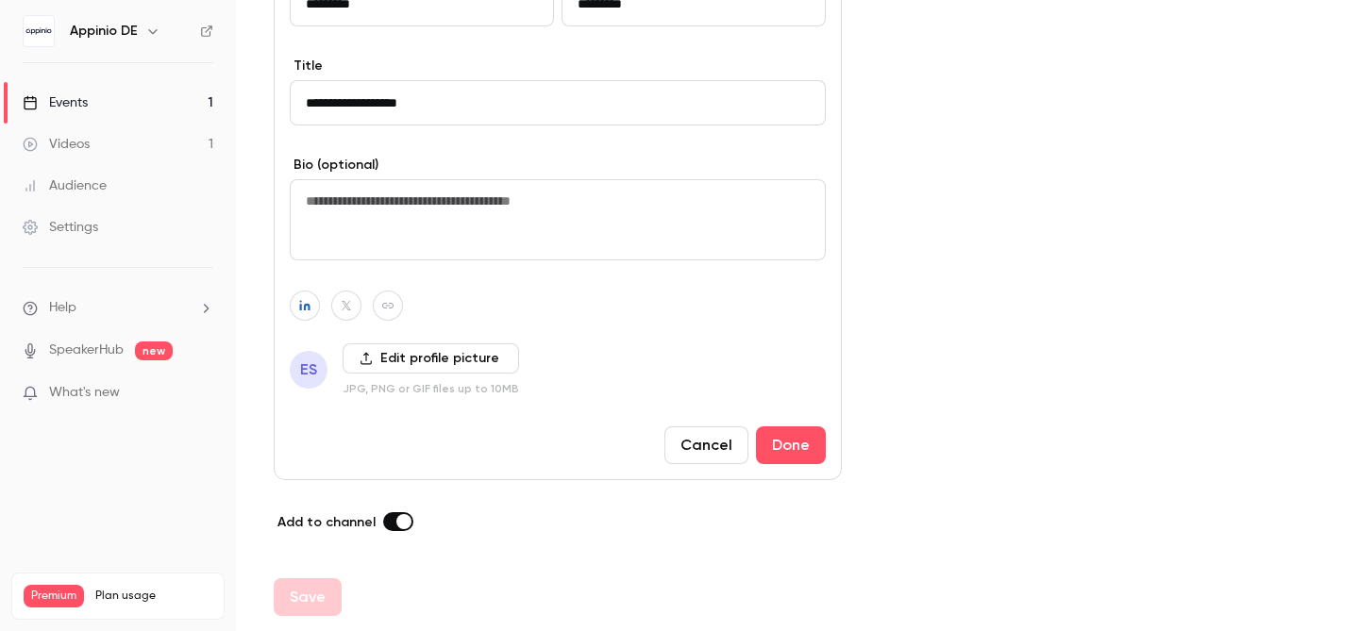
click at [429, 360] on label "Edit profile picture" at bounding box center [431, 359] width 176 height 30
click at [0, 0] on input "Edit profile picture" at bounding box center [0, 0] width 0 height 0
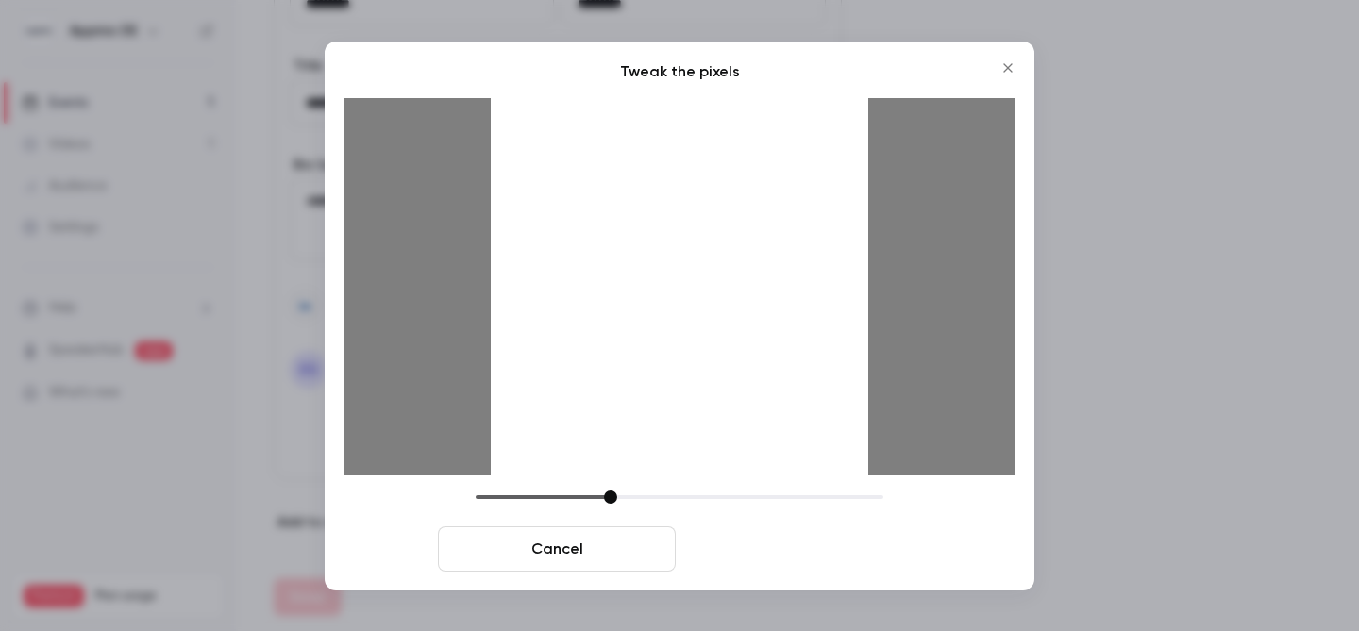
click at [859, 560] on button "Crop and save" at bounding box center [802, 549] width 238 height 45
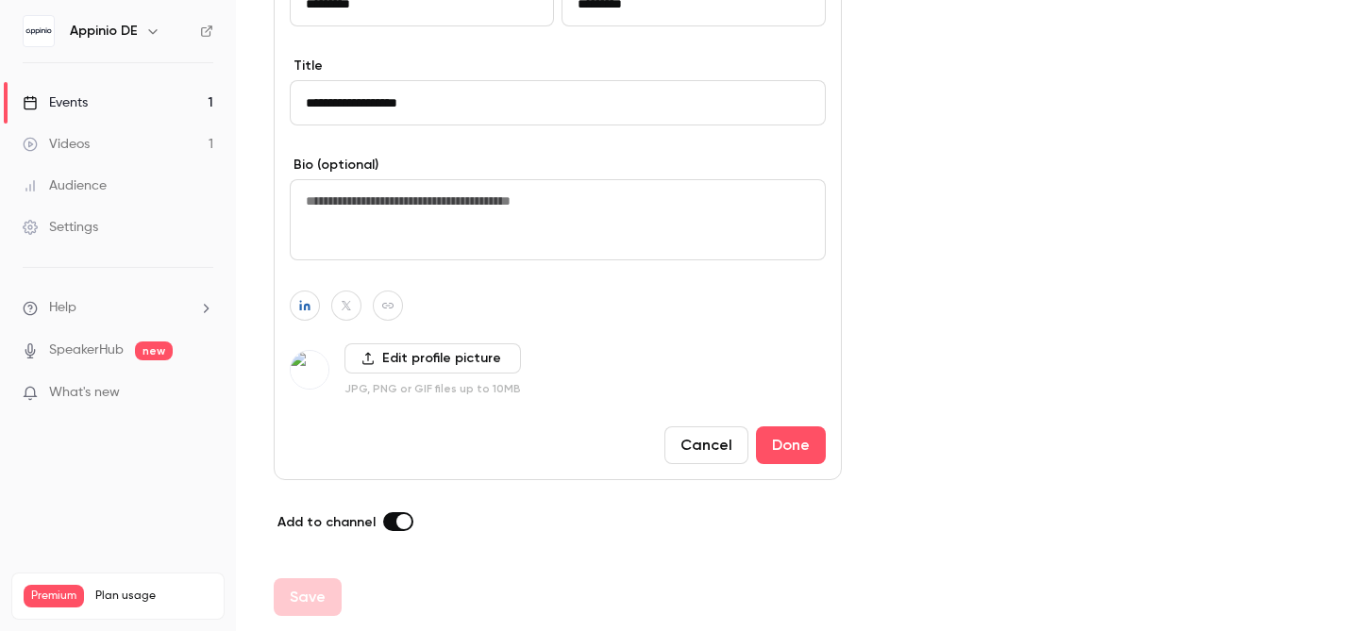
scroll to position [1042, 0]
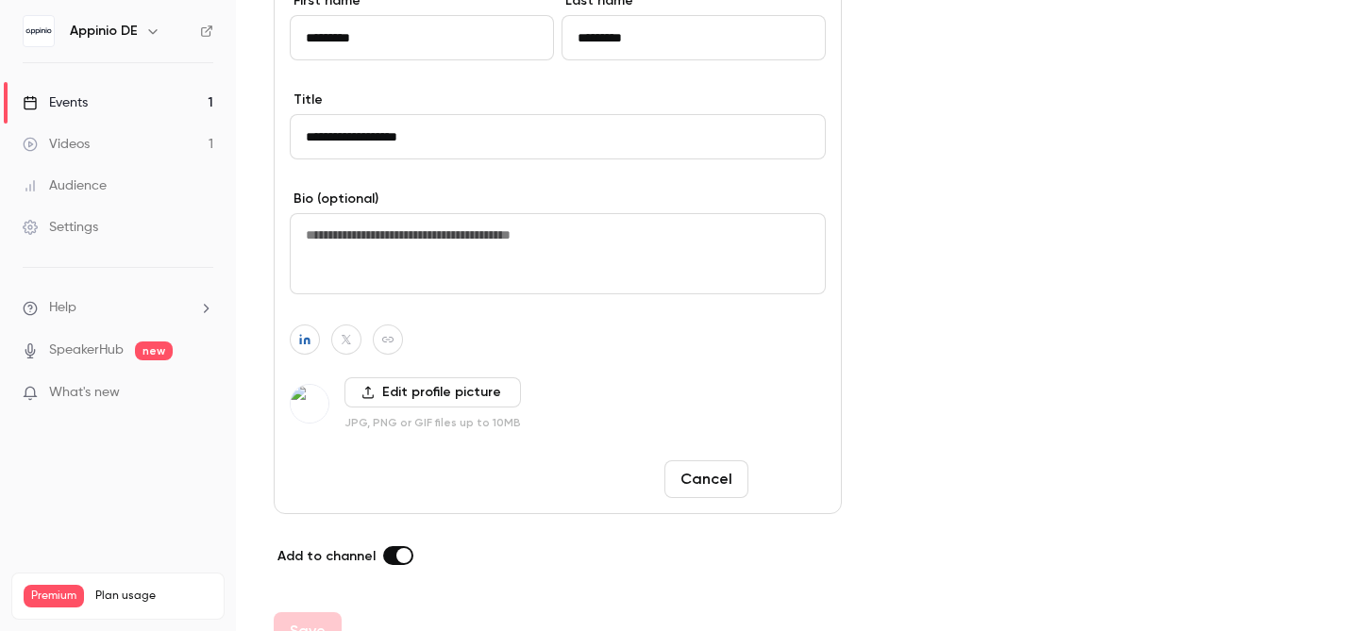
click at [788, 478] on button "Done" at bounding box center [791, 480] width 70 height 38
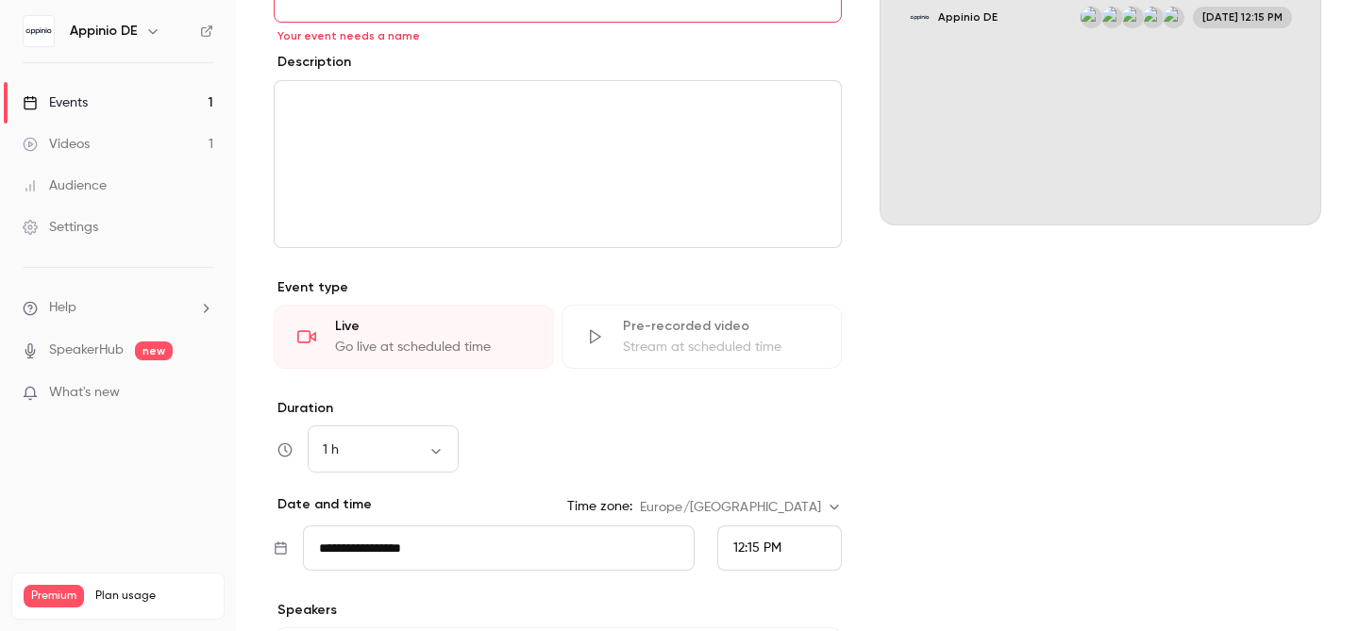
scroll to position [0, 0]
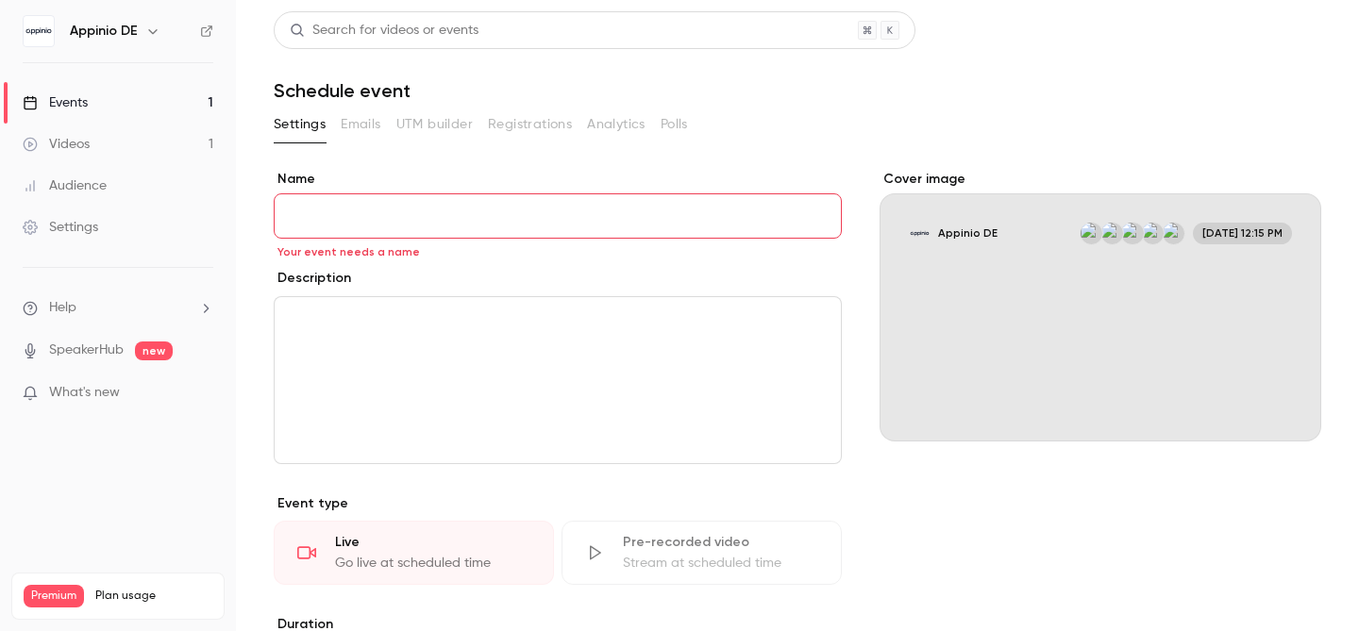
click at [412, 206] on input "Name" at bounding box center [558, 215] width 568 height 45
paste input "**********"
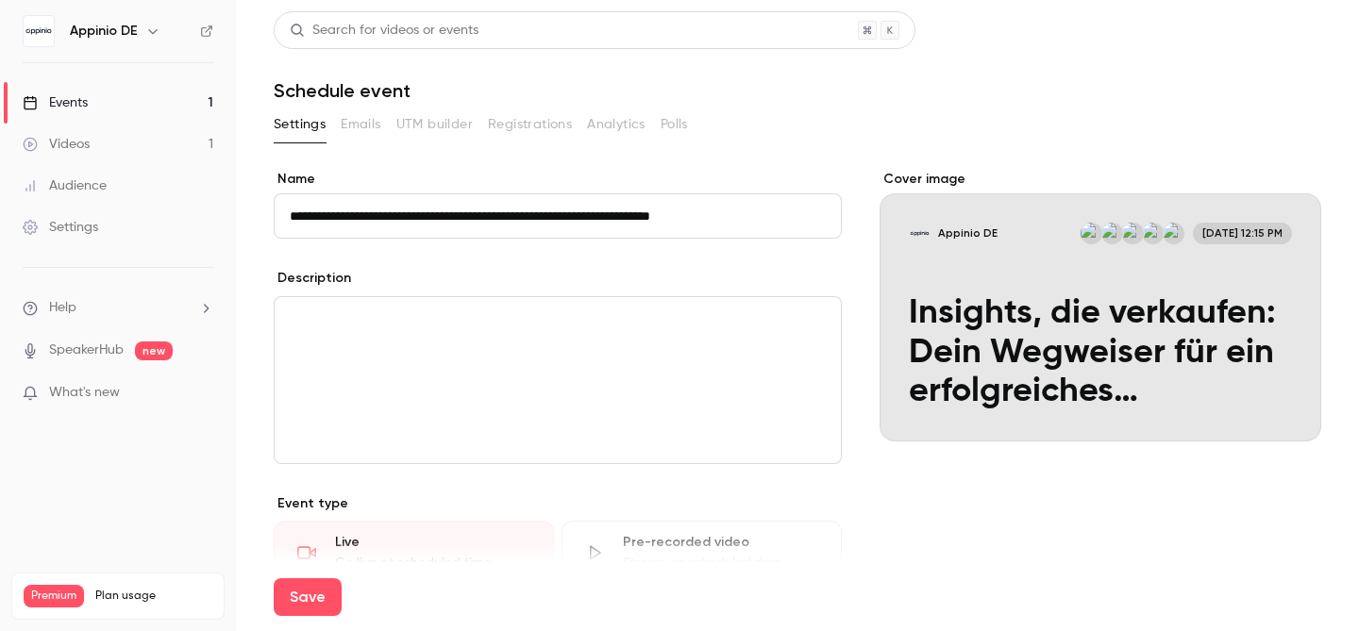
type input "**********"
click at [533, 300] on div "editor" at bounding box center [558, 380] width 566 height 166
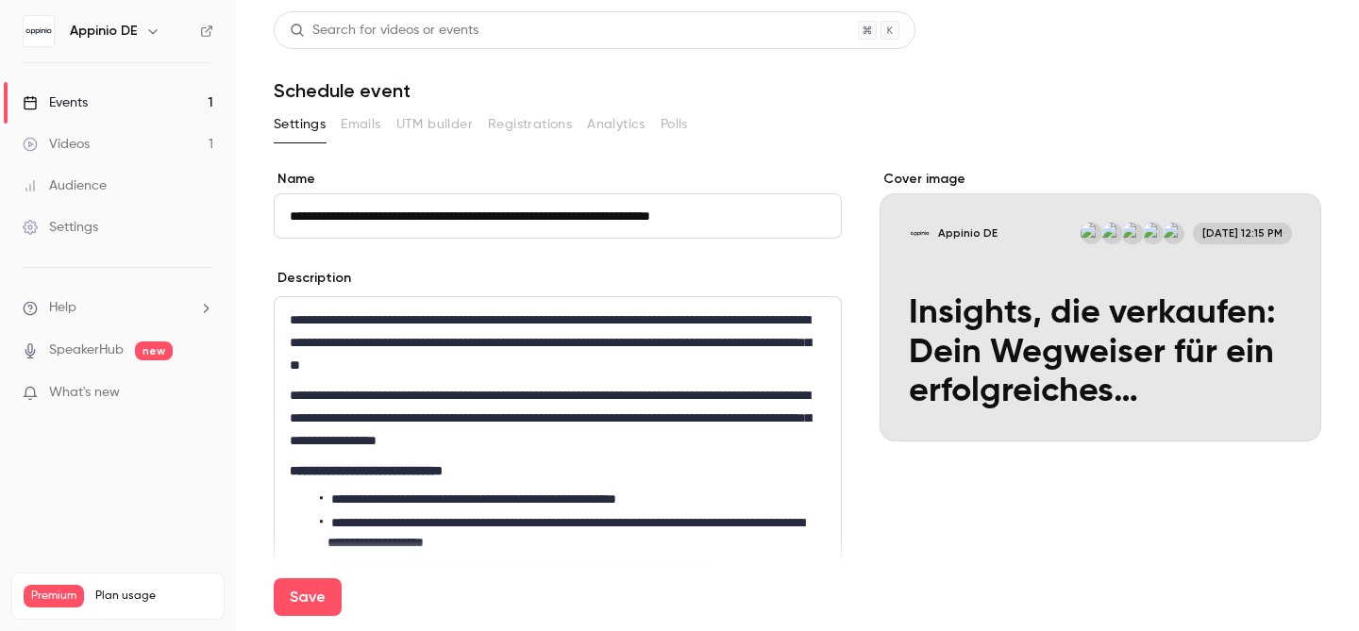
click at [369, 420] on p "**********" at bounding box center [554, 418] width 528 height 68
click at [737, 461] on p "**********" at bounding box center [558, 471] width 536 height 23
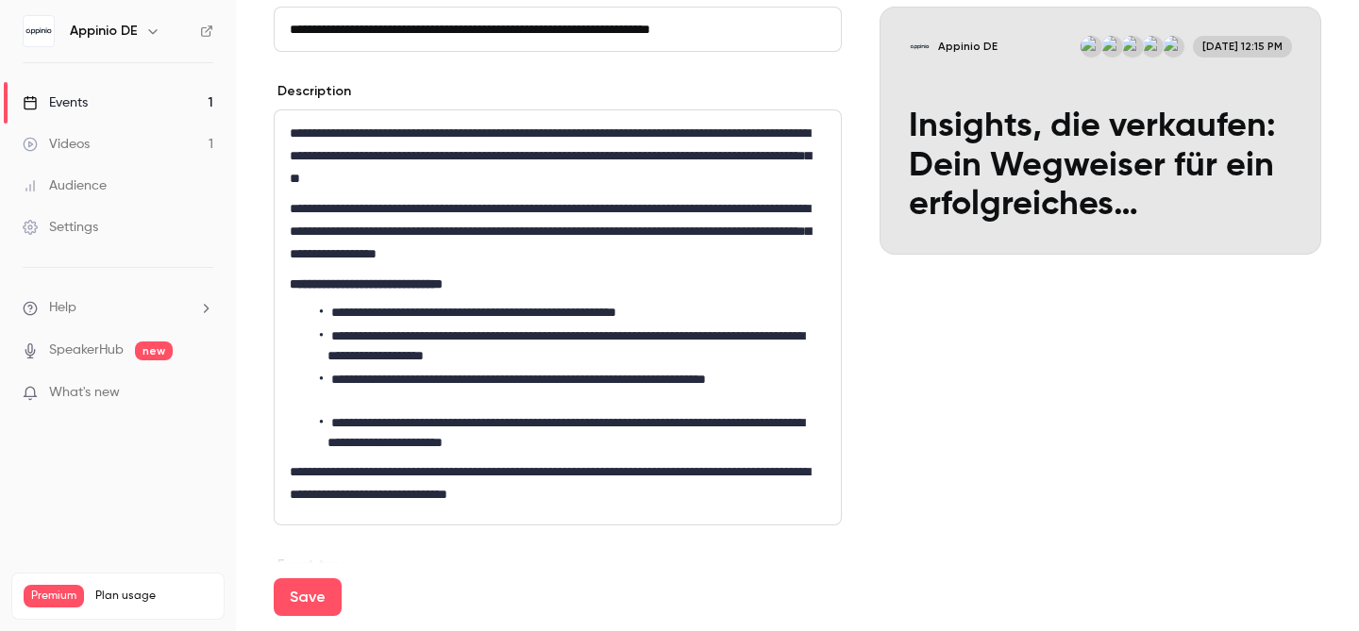
scroll to position [223, 0]
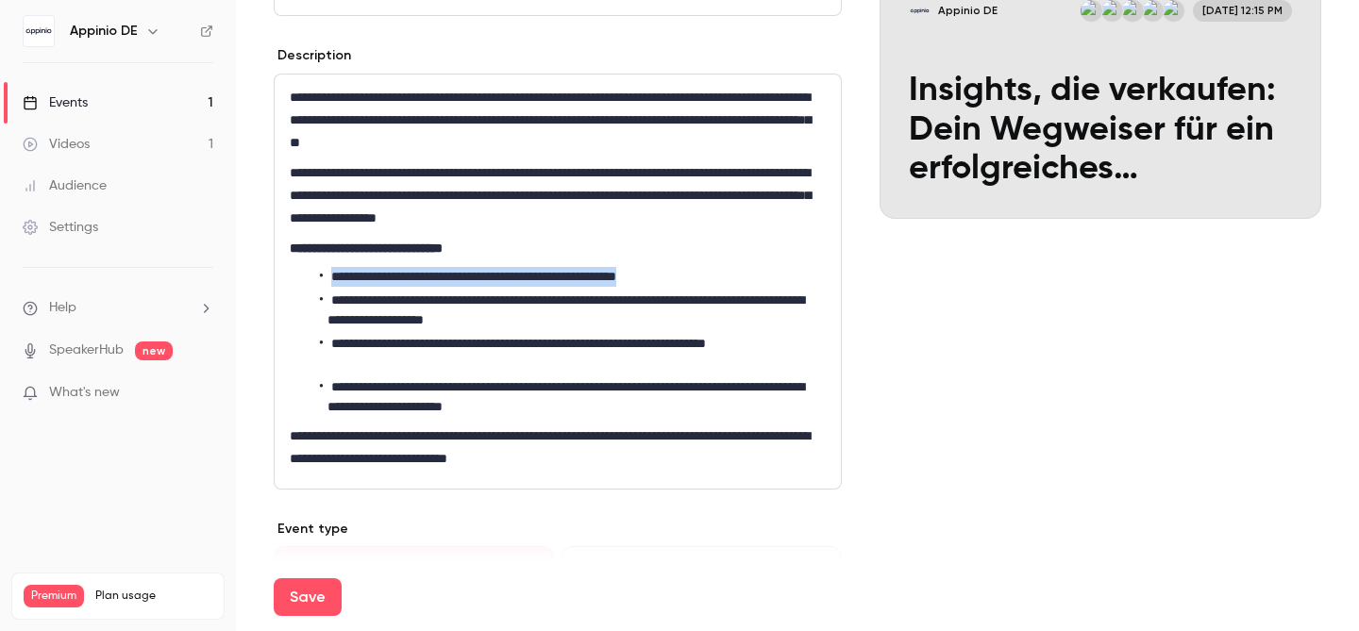
drag, startPoint x: 746, startPoint y: 276, endPoint x: 332, endPoint y: 275, distance: 413.3
click at [332, 275] on li "**********" at bounding box center [568, 277] width 497 height 20
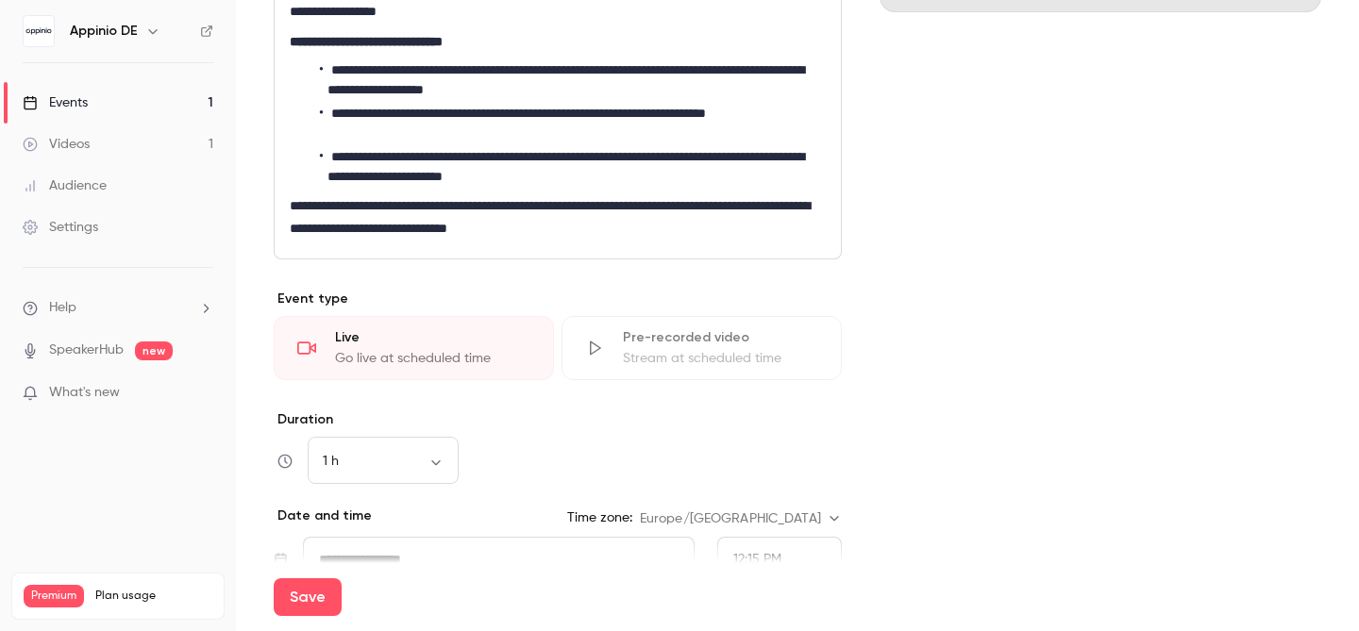
scroll to position [0, 0]
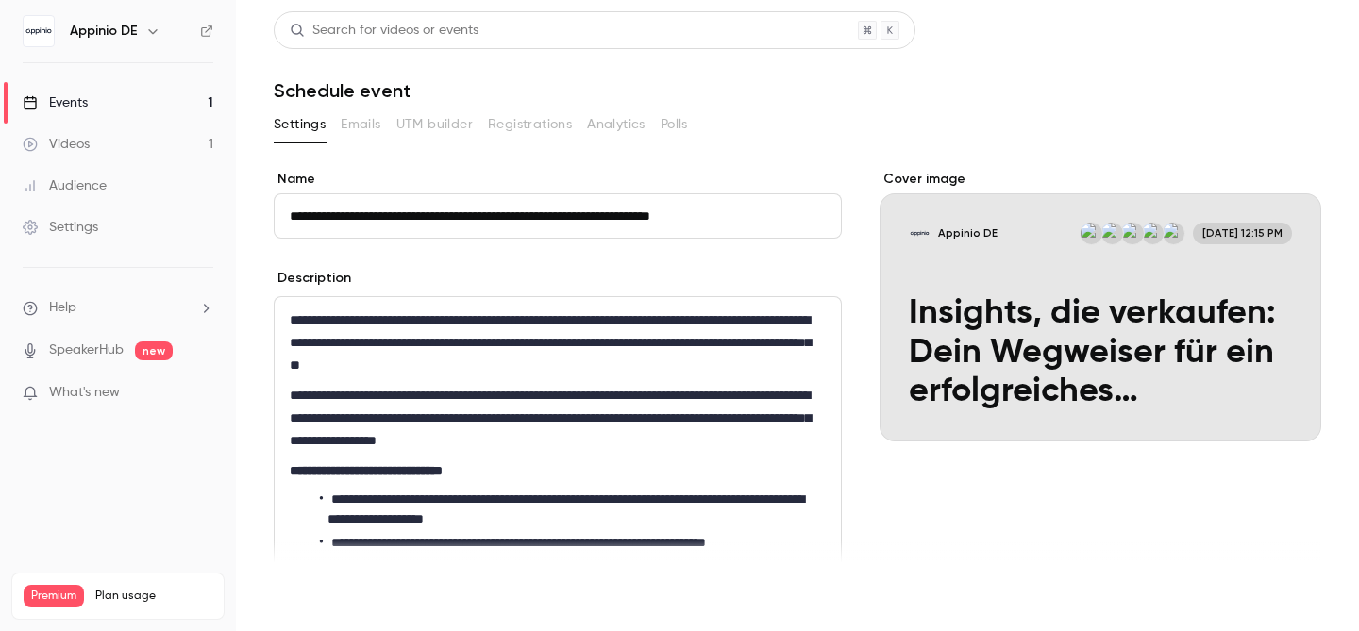
click at [313, 599] on button "Save" at bounding box center [308, 597] width 68 height 38
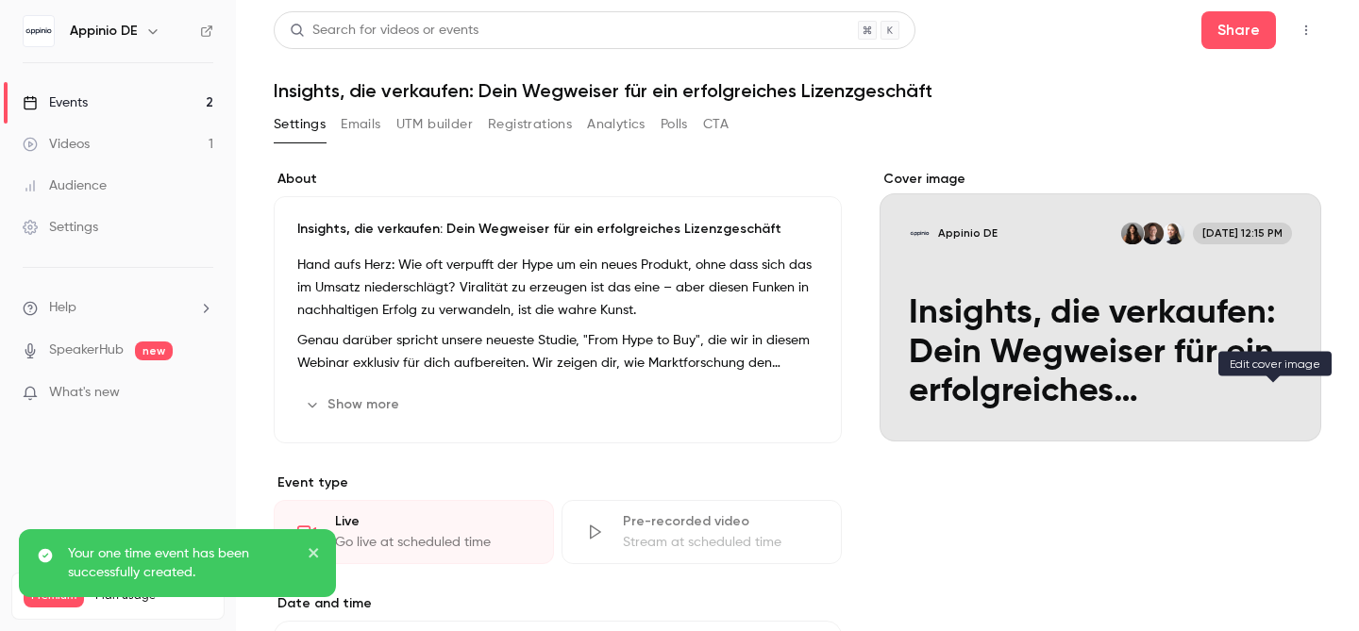
click at [1268, 390] on button "Appinio DE [DATE] 12:15 PM Insights, die verkaufen: Dein Wegweiser für ein erfo…" at bounding box center [1287, 408] width 38 height 38
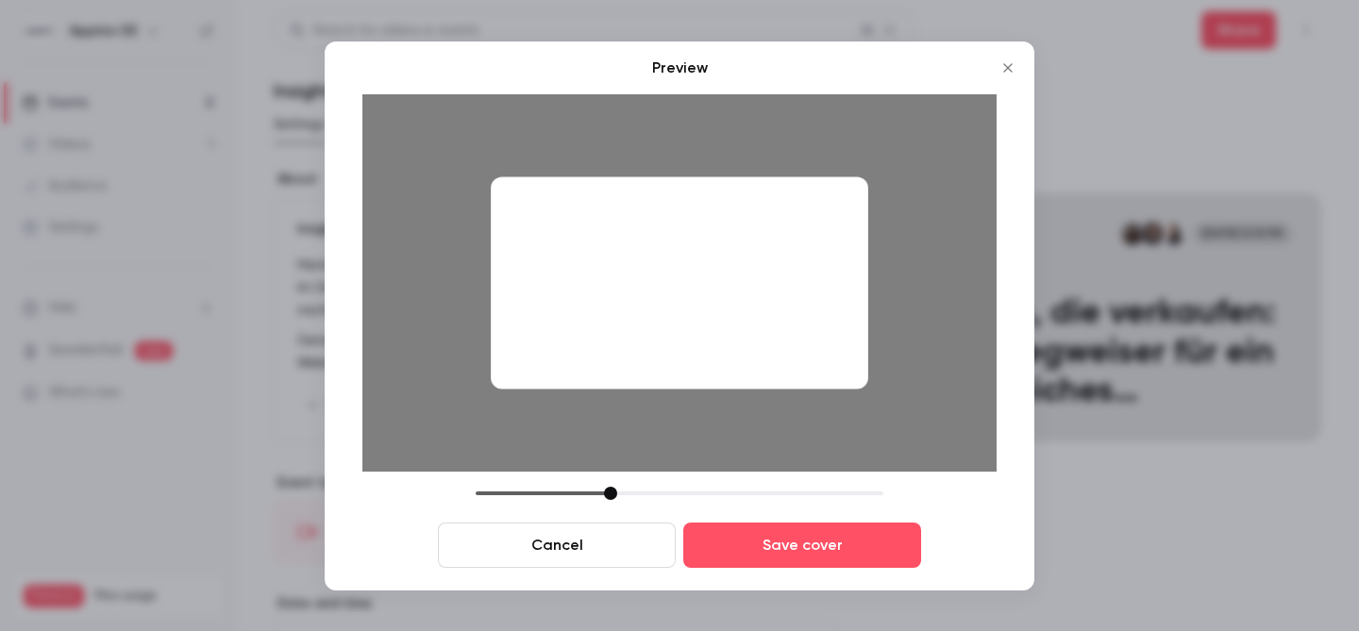
drag, startPoint x: 808, startPoint y: 333, endPoint x: 807, endPoint y: 361, distance: 28.3
click at [807, 361] on div at bounding box center [679, 282] width 377 height 212
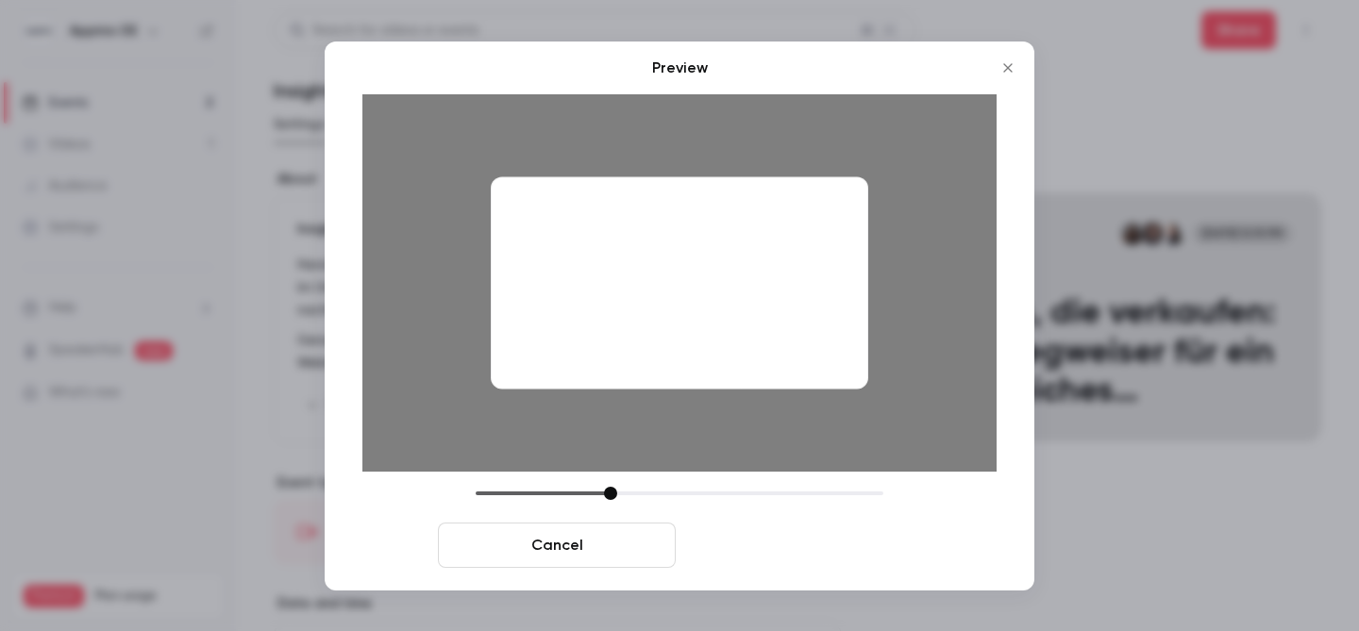
click at [811, 545] on button "Save cover" at bounding box center [802, 545] width 238 height 45
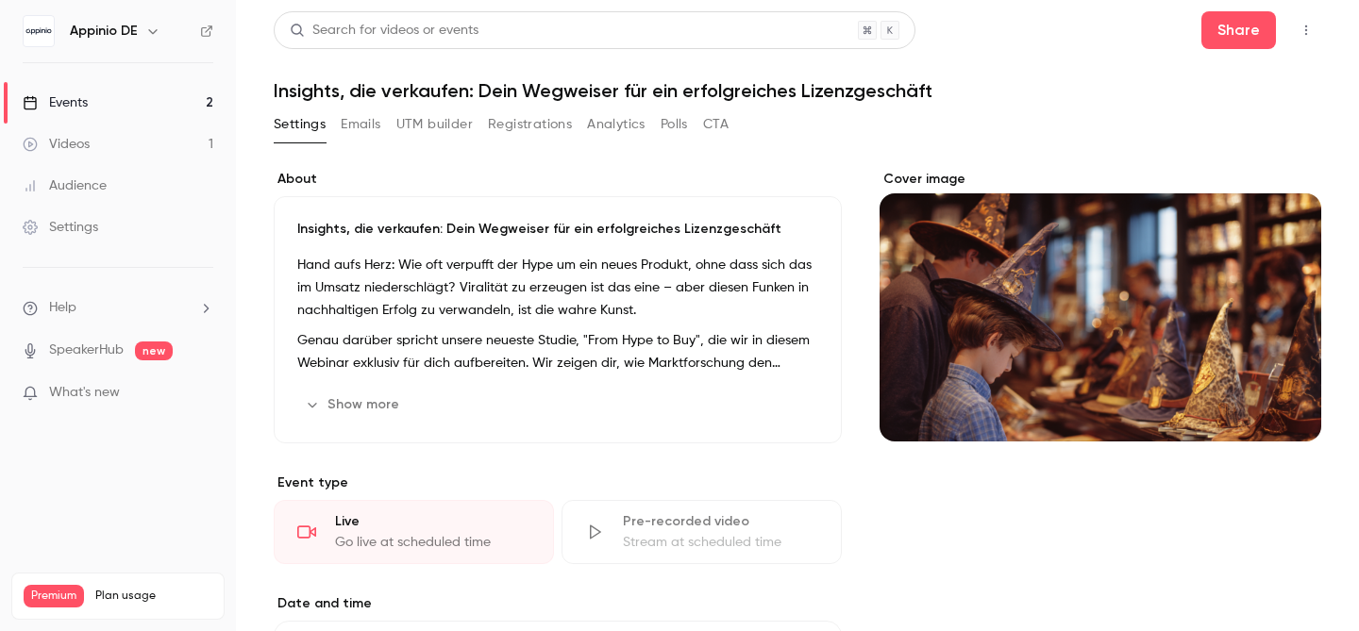
click at [85, 103] on div "Events" at bounding box center [55, 102] width 65 height 19
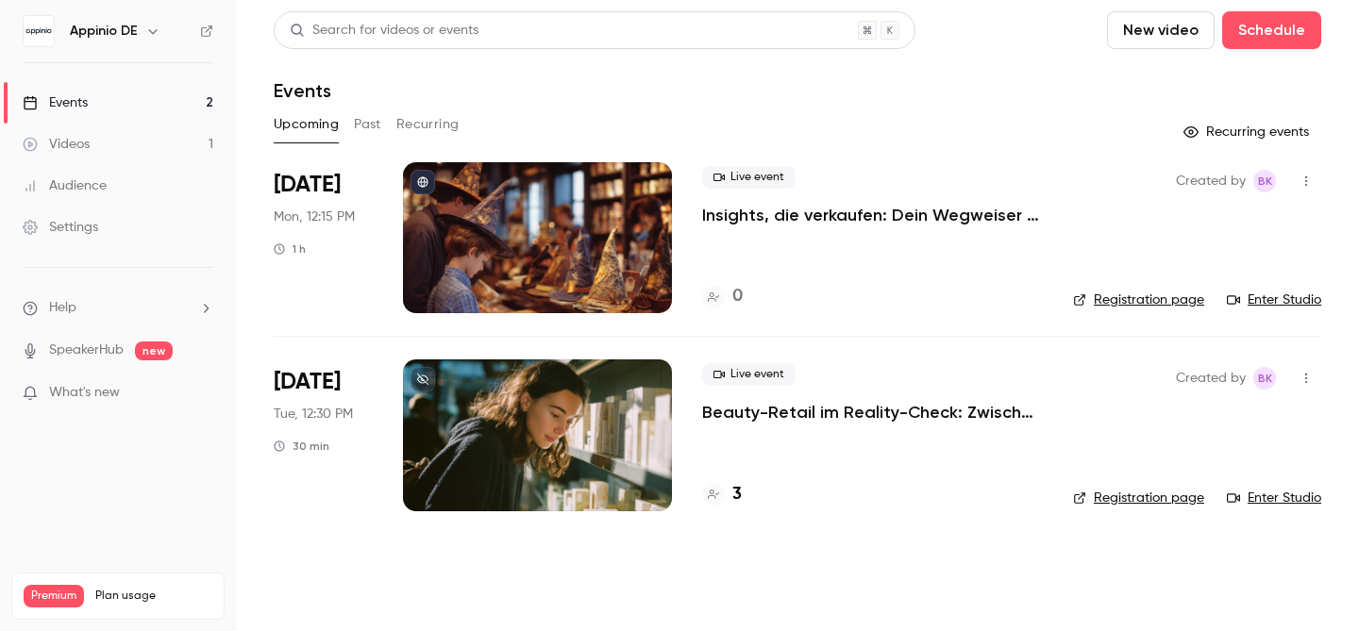
click at [1147, 299] on link "Registration page" at bounding box center [1138, 300] width 131 height 19
click at [1300, 176] on icon "button" at bounding box center [1306, 181] width 15 height 13
click at [958, 504] on div at bounding box center [679, 315] width 1359 height 631
click at [881, 221] on p "Insights, die verkaufen: Dein Wegweiser für ein erfolgreiches Lizenzgeschäft" at bounding box center [872, 215] width 341 height 23
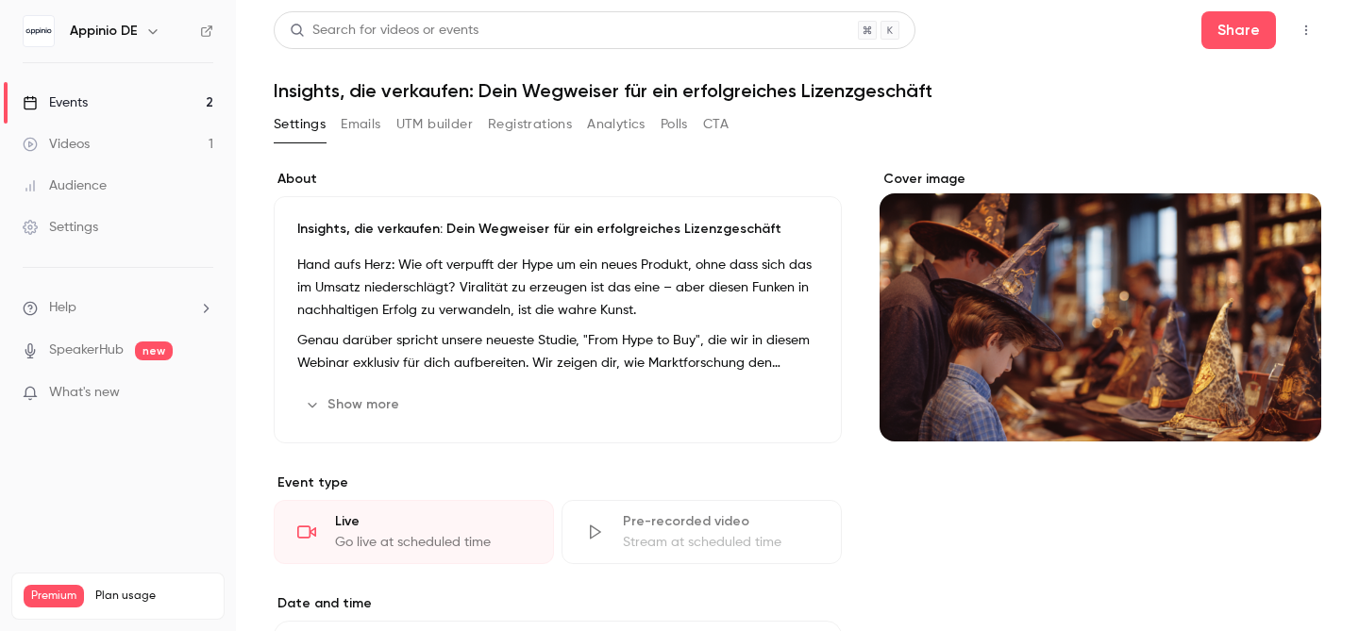
click at [1299, 25] on icon "button" at bounding box center [1306, 30] width 15 height 13
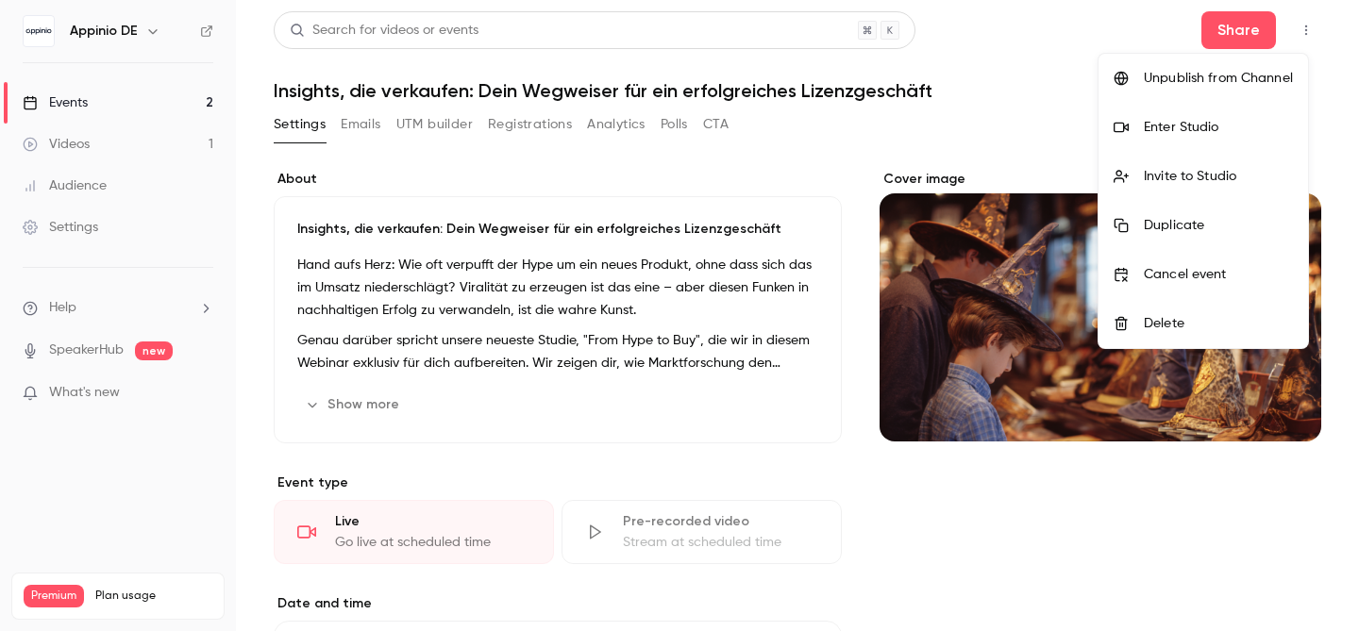
click at [985, 551] on div at bounding box center [679, 315] width 1359 height 631
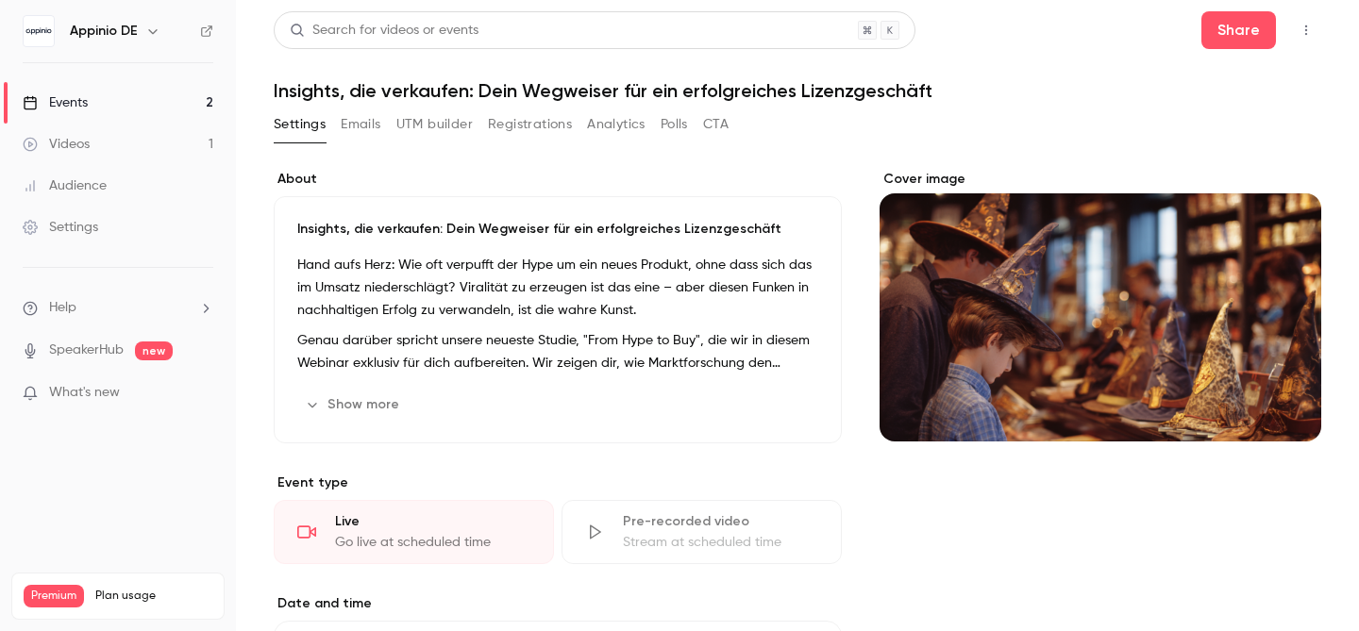
click at [1299, 28] on icon "button" at bounding box center [1306, 30] width 15 height 13
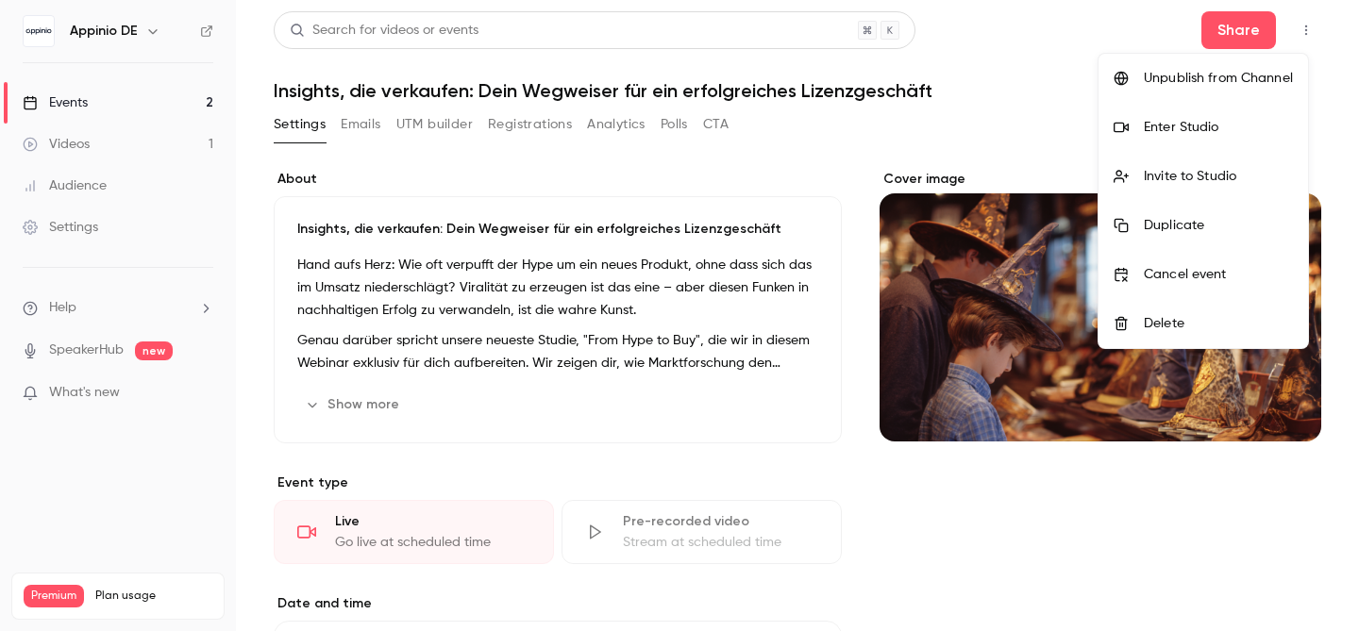
click at [961, 537] on div at bounding box center [679, 315] width 1359 height 631
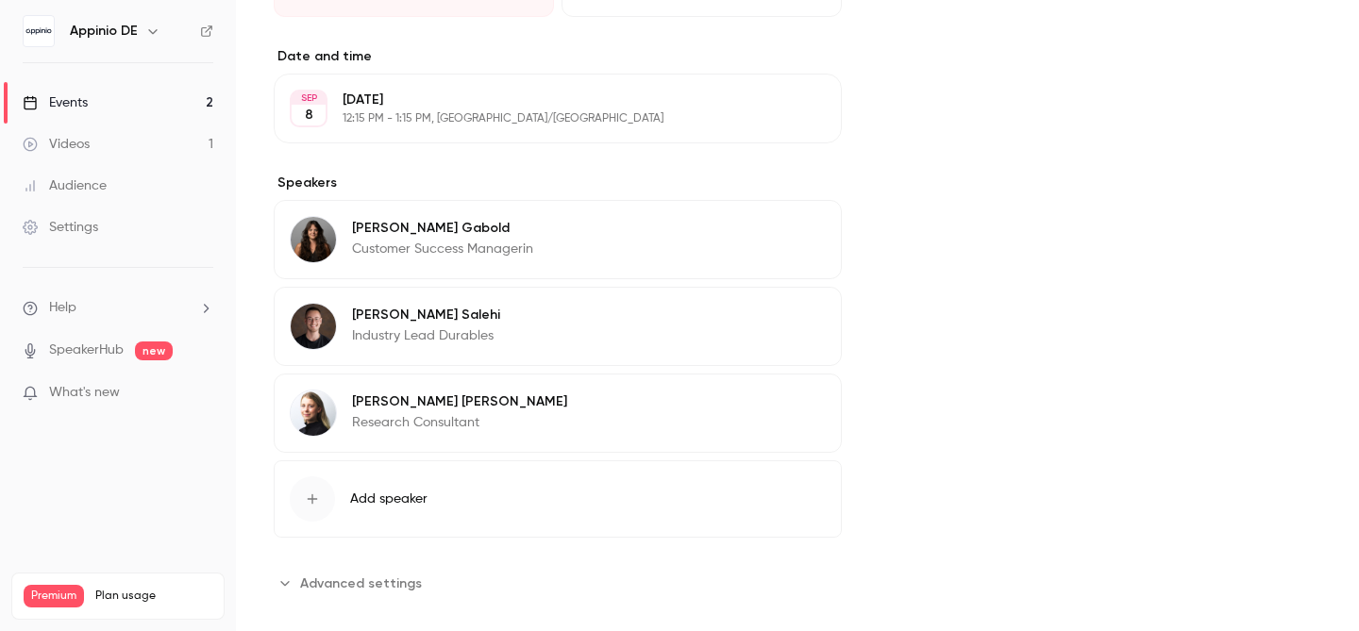
scroll to position [571, 0]
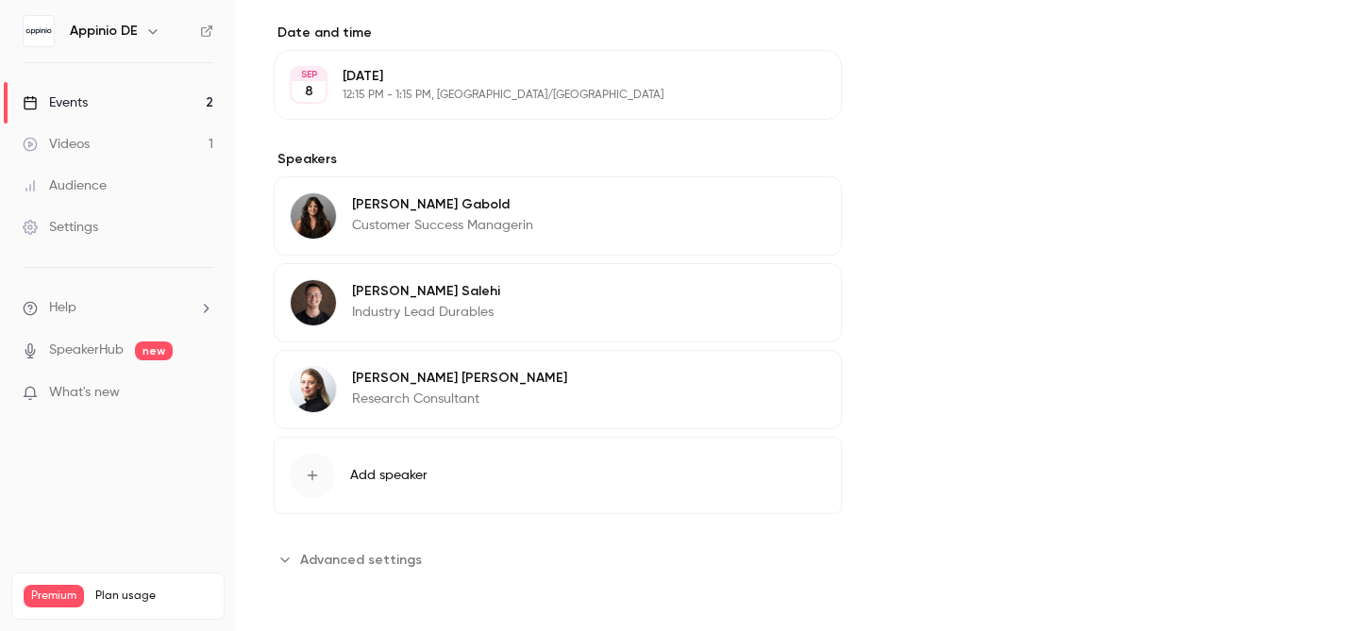
click at [365, 562] on span "Advanced settings" at bounding box center [361, 560] width 122 height 20
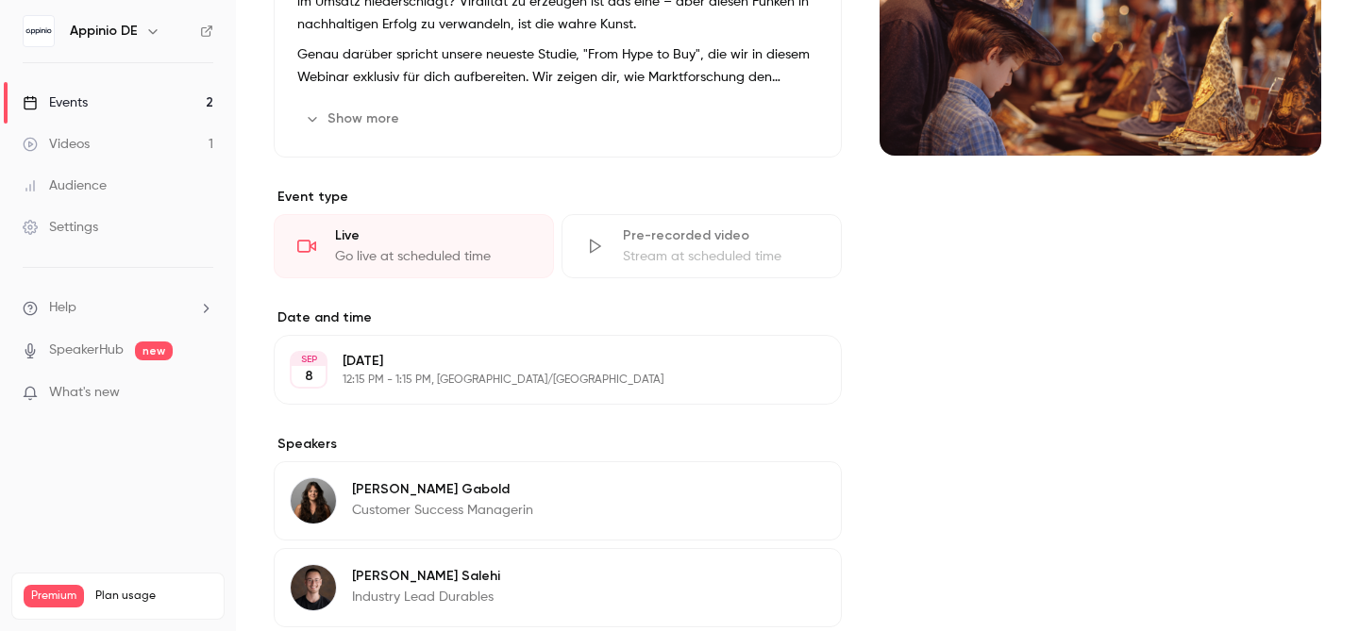
scroll to position [0, 0]
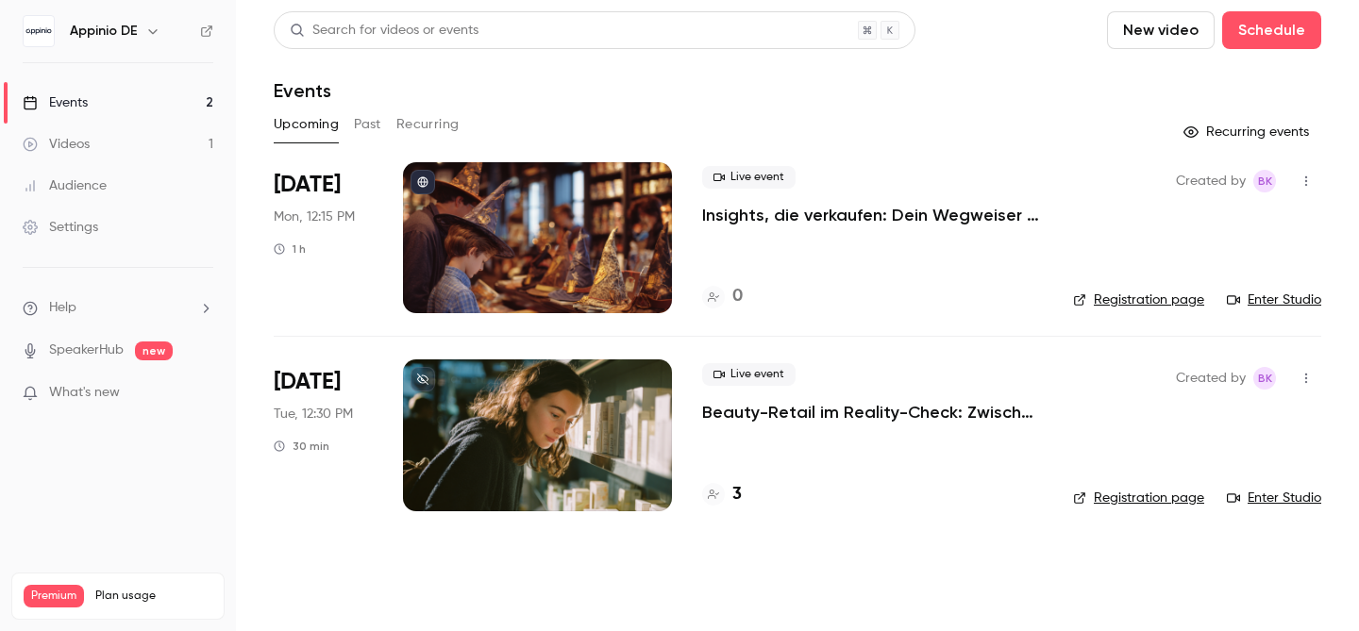
click at [1313, 184] on icon "button" at bounding box center [1306, 181] width 15 height 13
click at [959, 368] on div at bounding box center [679, 315] width 1359 height 631
click at [831, 212] on p "Insights, die verkaufen: Dein Wegweiser für ein erfolgreiches Lizenzgeschäft" at bounding box center [872, 215] width 341 height 23
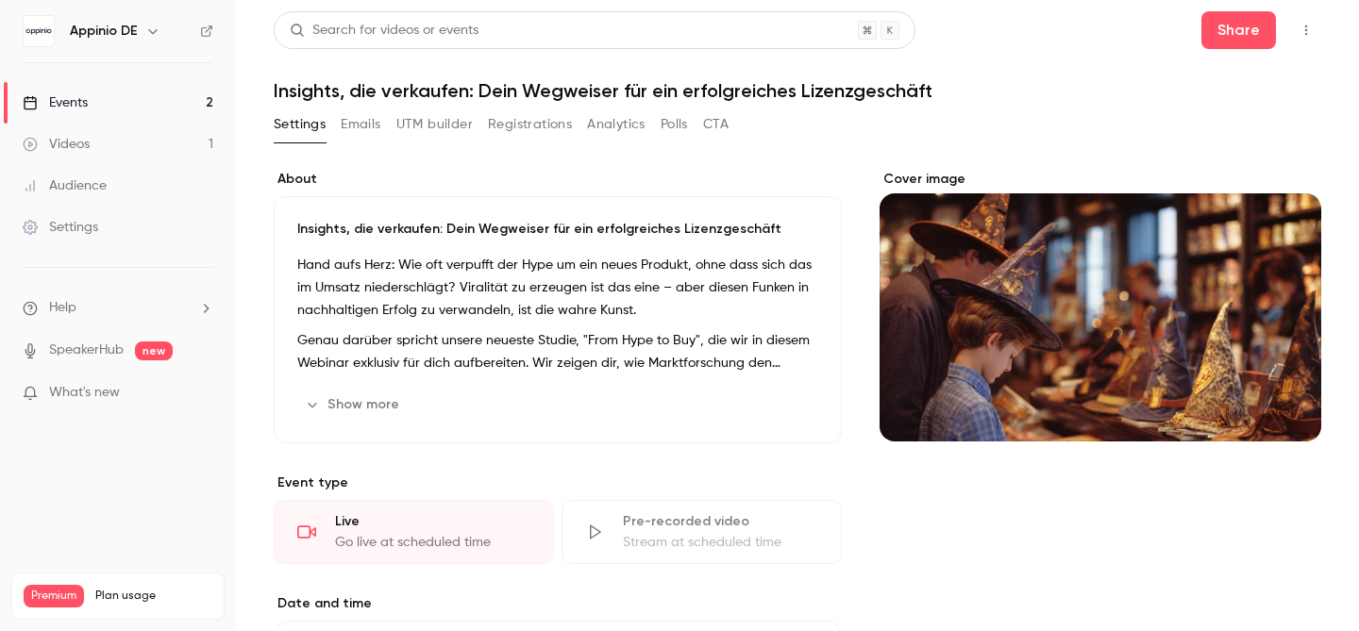
click at [344, 407] on button "Show more" at bounding box center [353, 405] width 113 height 30
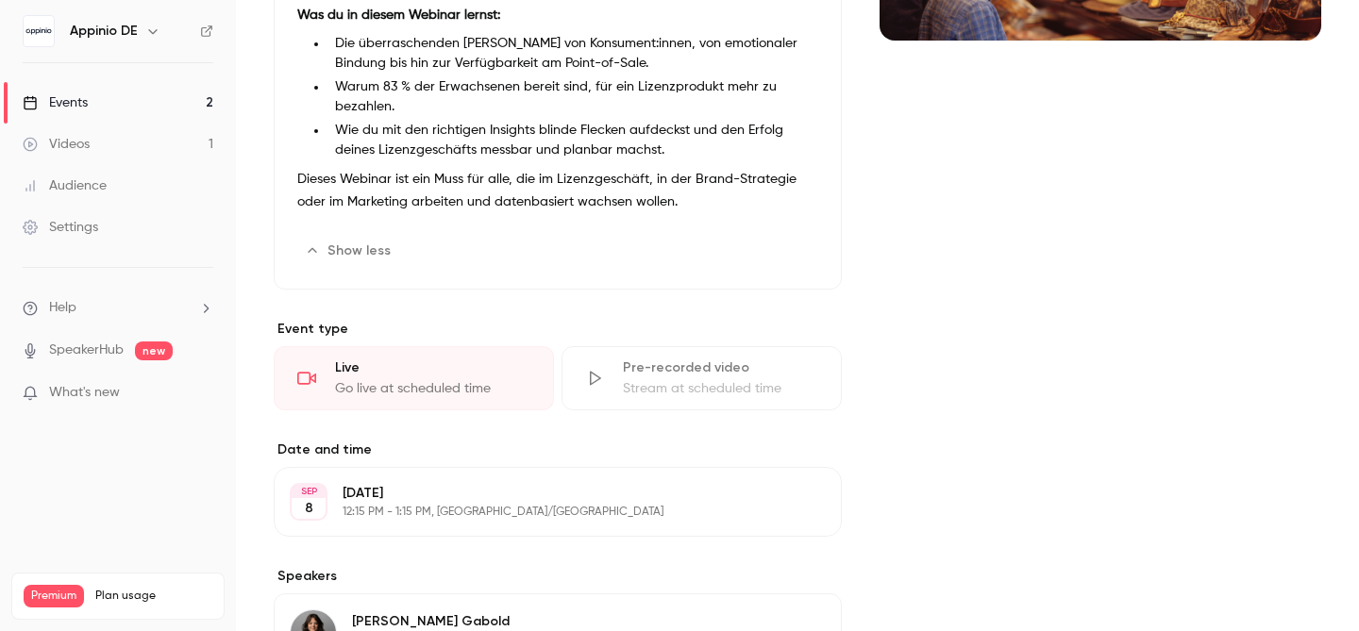
scroll to position [544, 0]
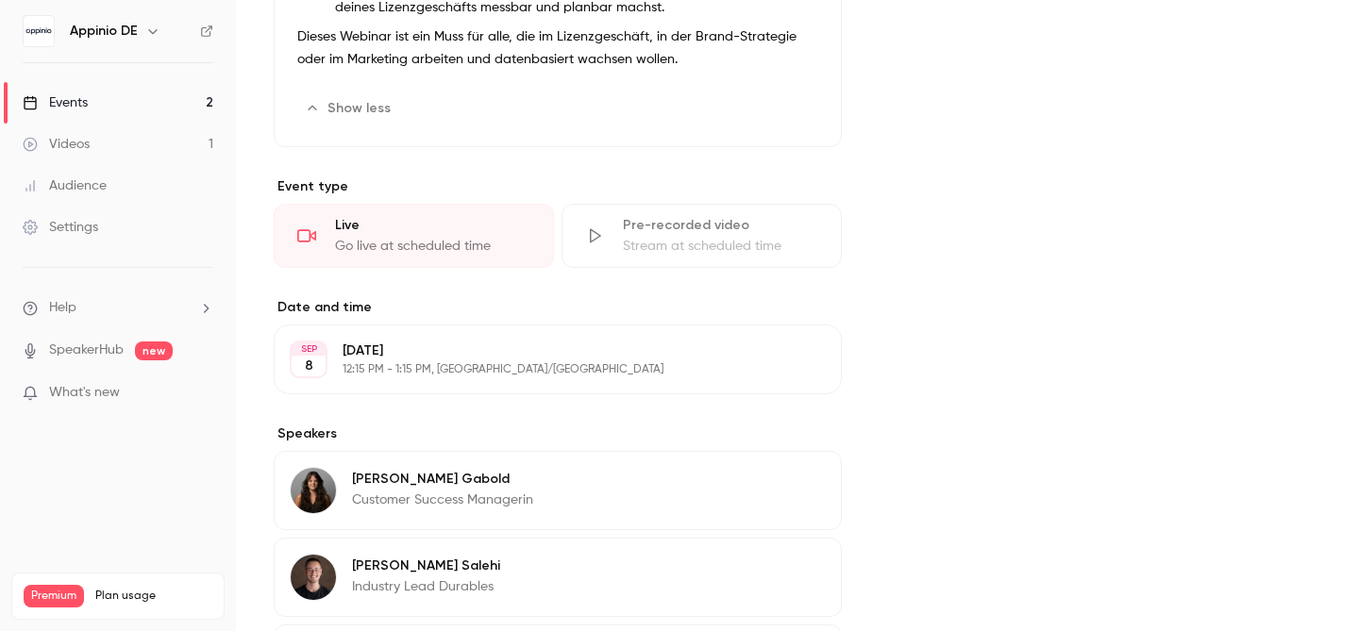
click at [459, 354] on p "[DATE]" at bounding box center [542, 351] width 399 height 19
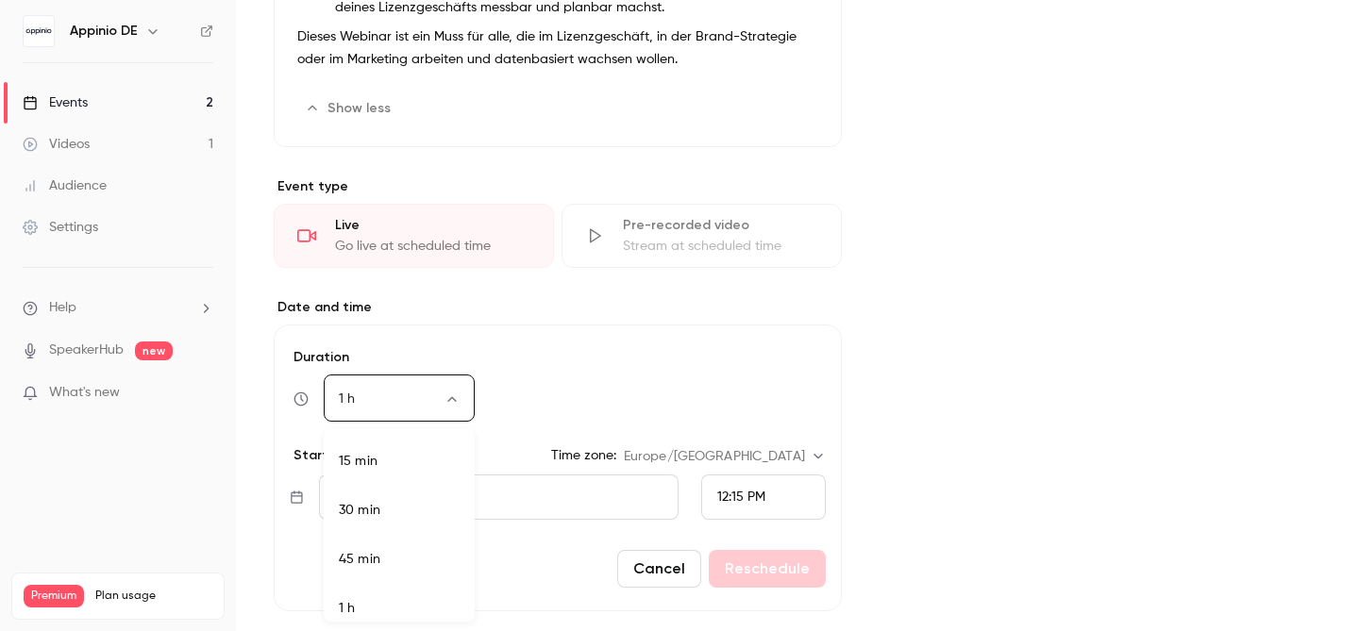
click at [456, 395] on body "Appinio DE Events 2 Videos 1 Audience Settings Help SpeakerHub new What's new P…" at bounding box center [679, 315] width 1359 height 631
click at [422, 495] on li "30 min" at bounding box center [399, 499] width 151 height 49
type input "**"
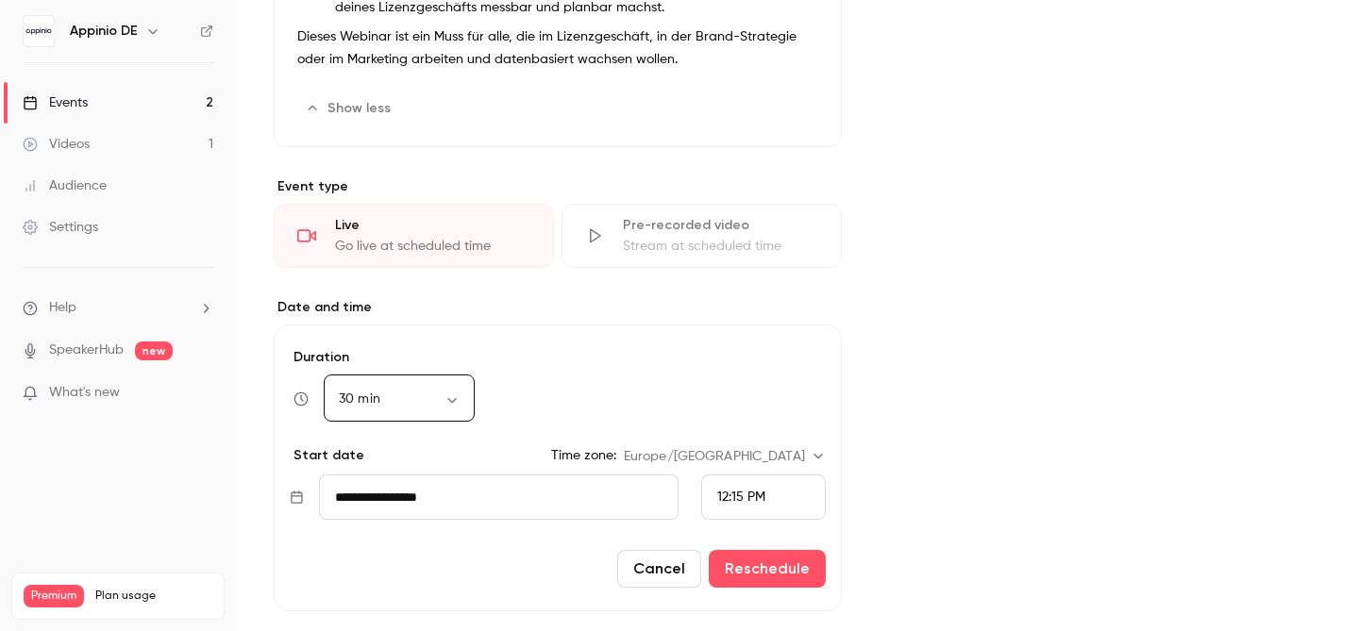
click at [545, 490] on input "**********" at bounding box center [499, 497] width 360 height 45
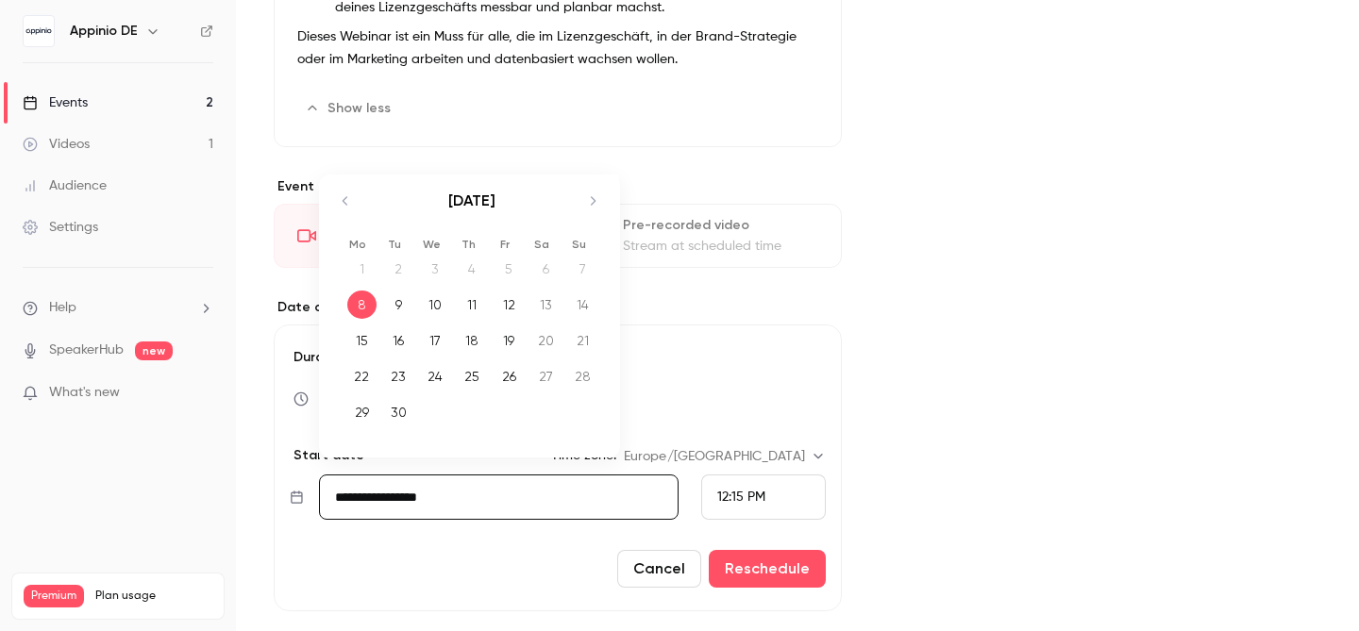
click at [599, 193] on icon "Move forward to switch to the next month." at bounding box center [592, 201] width 23 height 23
click at [471, 346] on div "16" at bounding box center [472, 341] width 29 height 28
type input "**********"
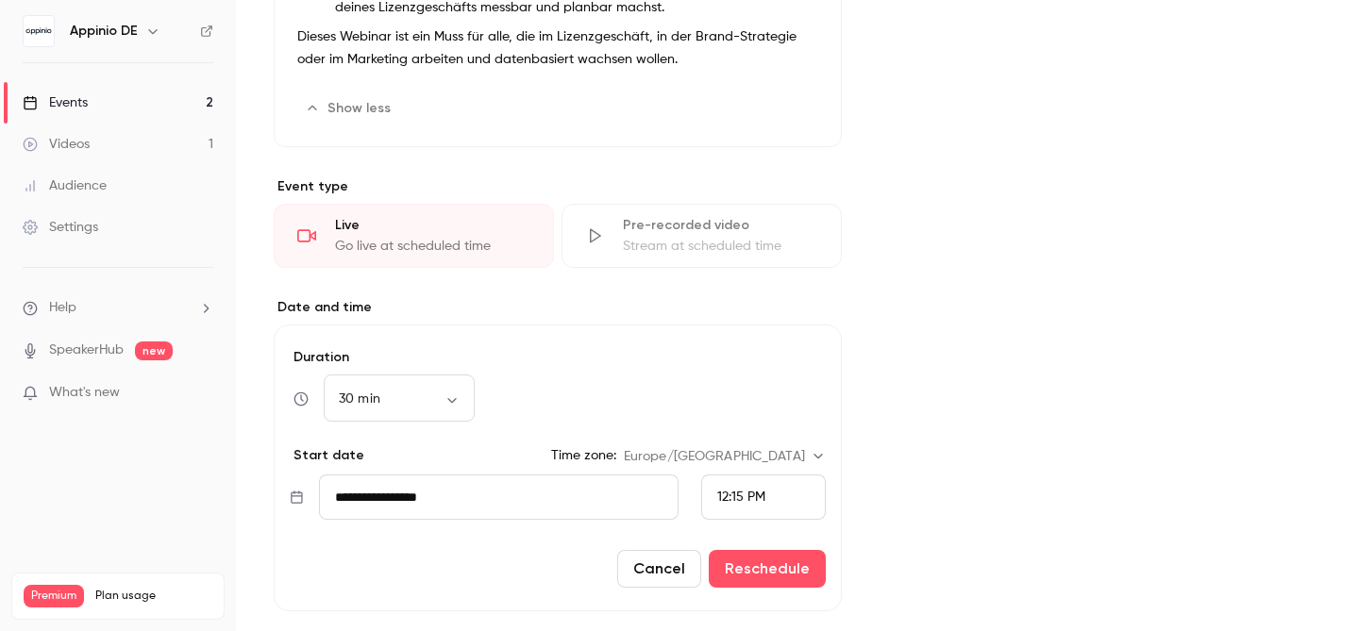
click at [770, 504] on div "12:15 PM" at bounding box center [763, 497] width 125 height 45
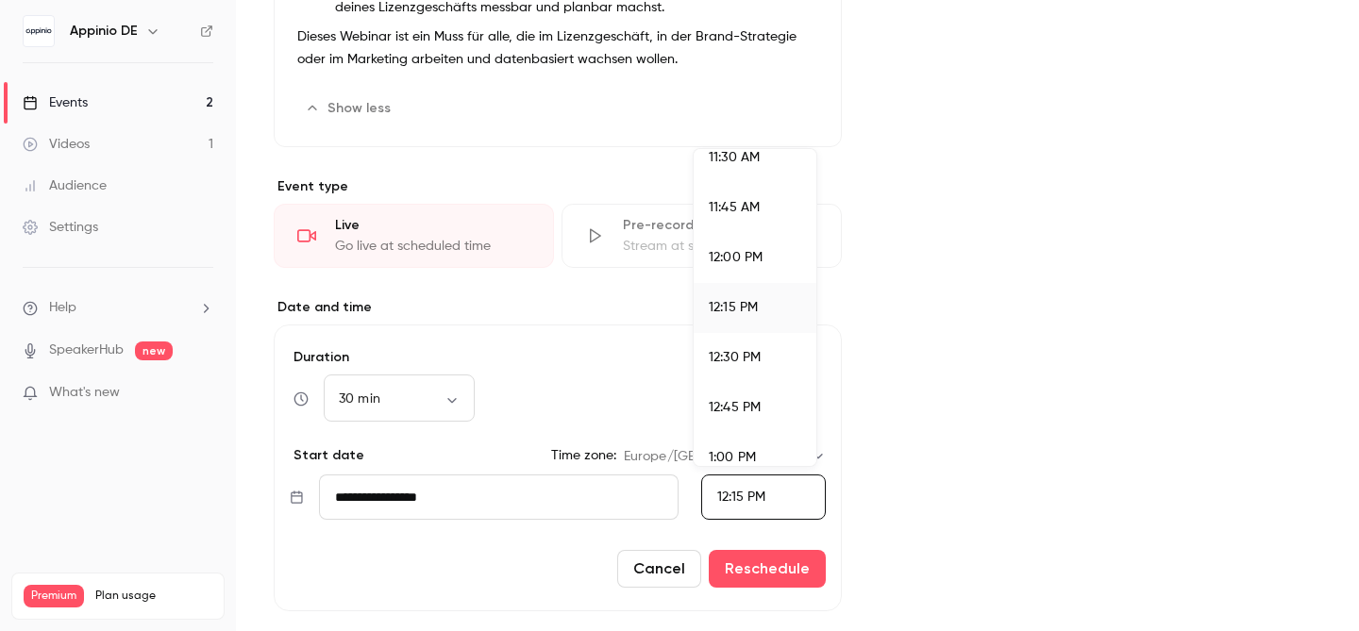
click at [758, 355] on span "12:30 PM" at bounding box center [735, 357] width 52 height 13
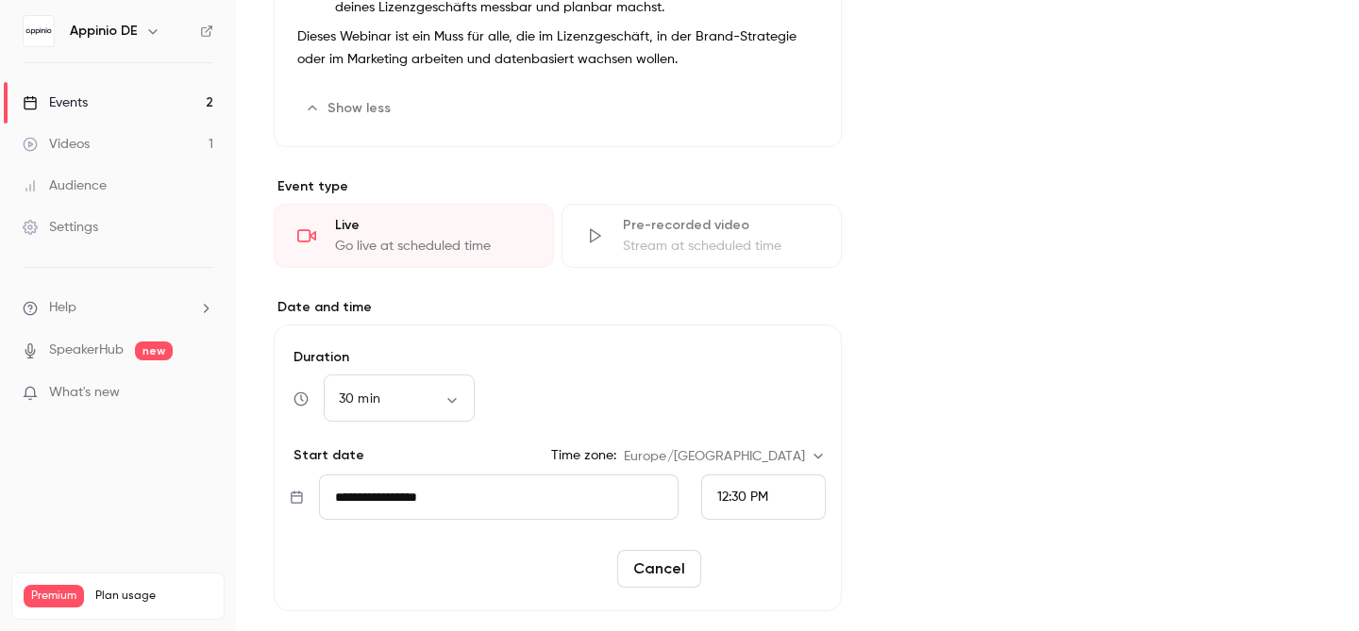
click at [775, 570] on button "Reschedule" at bounding box center [767, 569] width 117 height 38
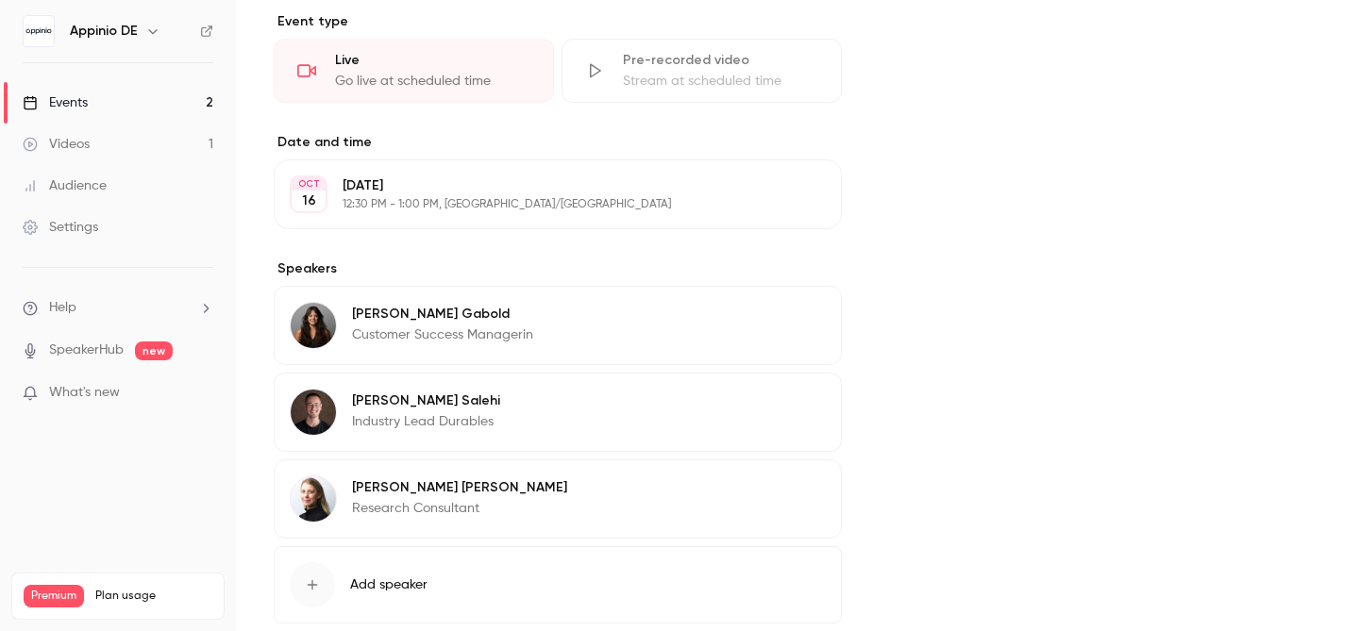
scroll to position [818, 0]
